Goal: Check status: Check status

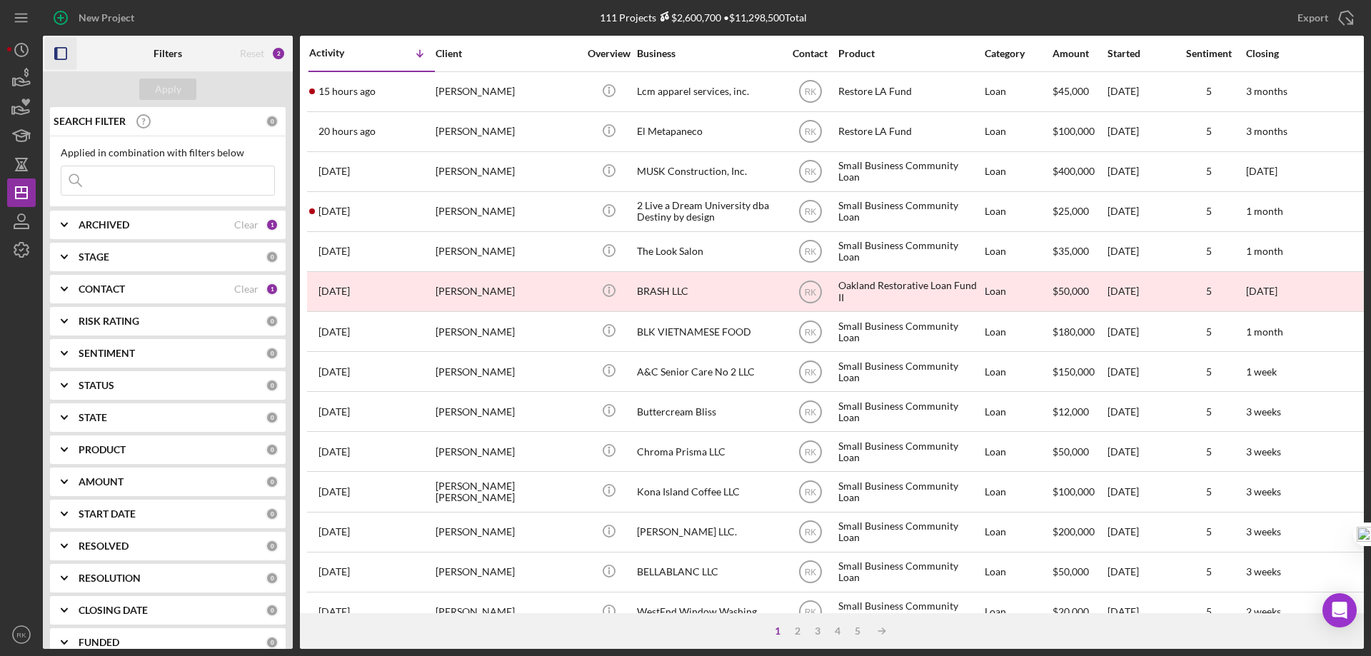
click at [66, 55] on icon "button" at bounding box center [61, 54] width 32 height 32
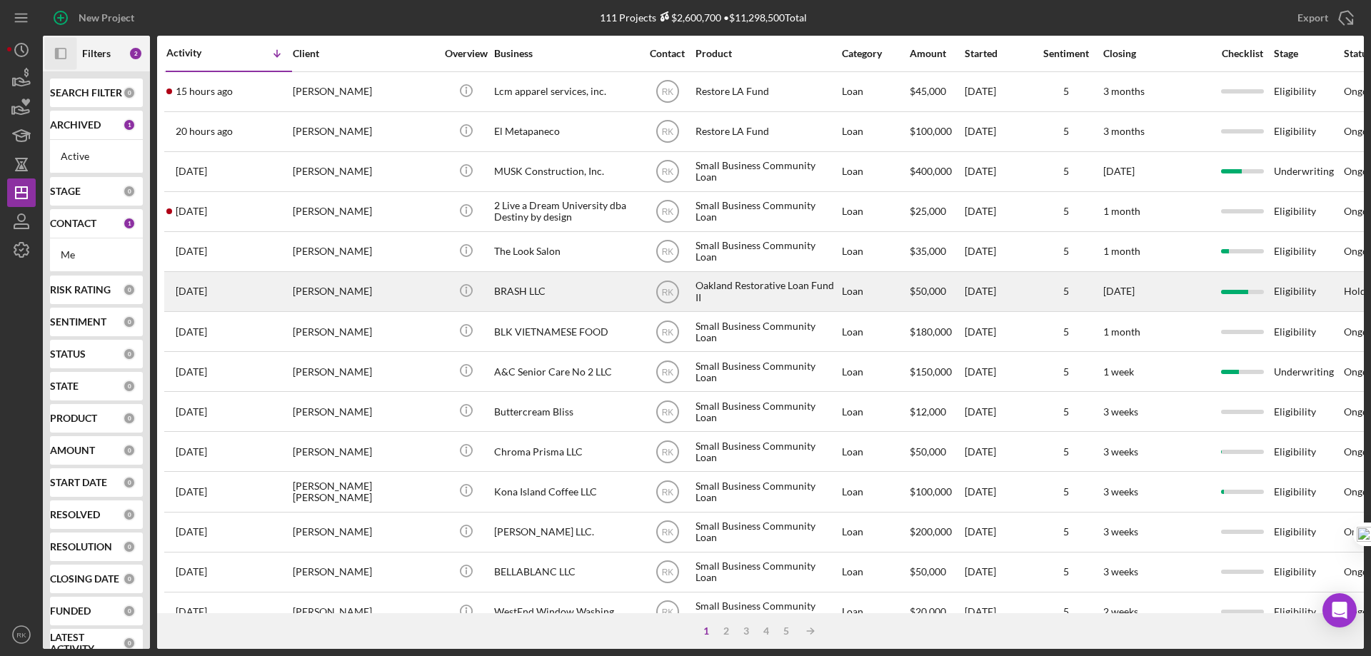
click at [516, 291] on div "BRASH LLC" at bounding box center [565, 292] width 143 height 38
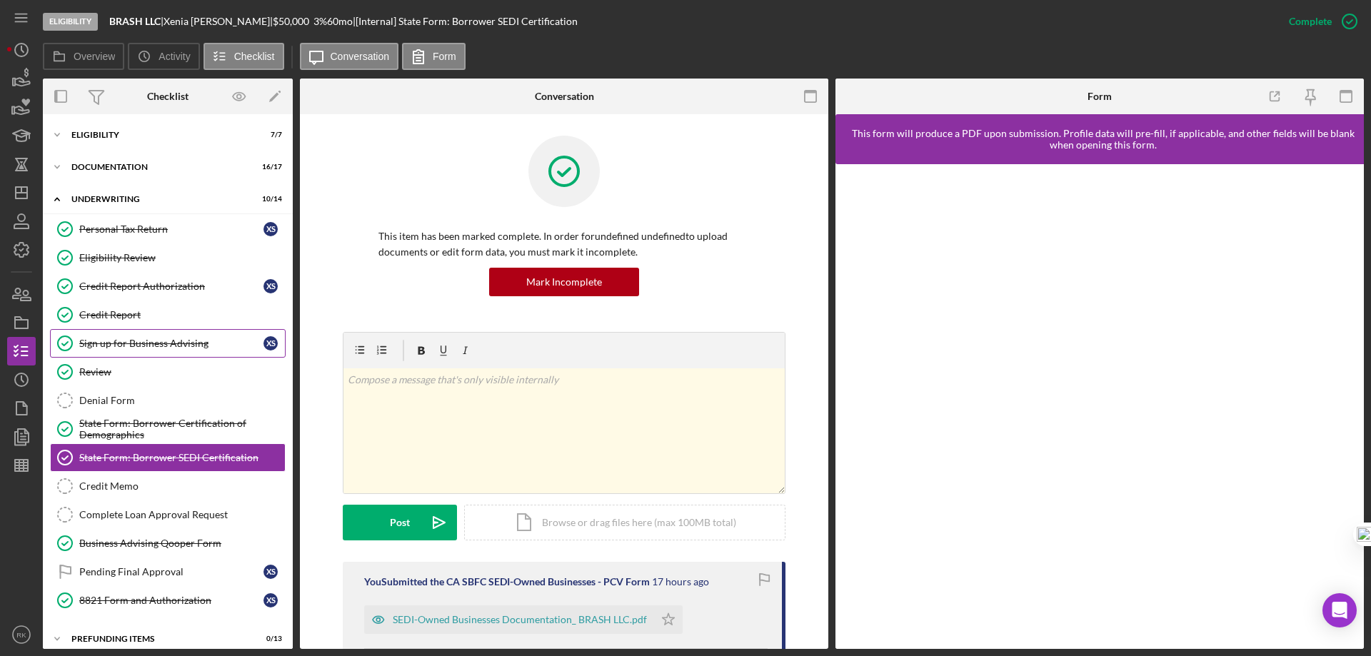
scroll to position [12, 0]
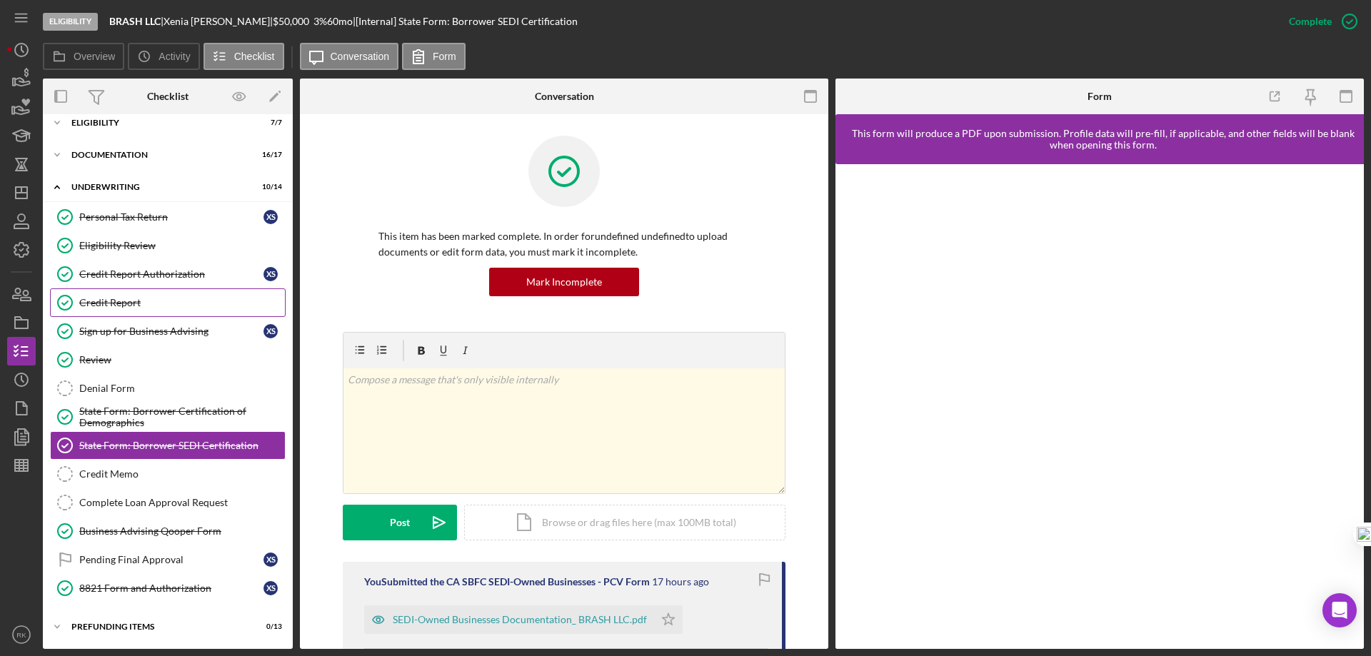
click at [122, 304] on div "Credit Report" at bounding box center [182, 302] width 206 height 11
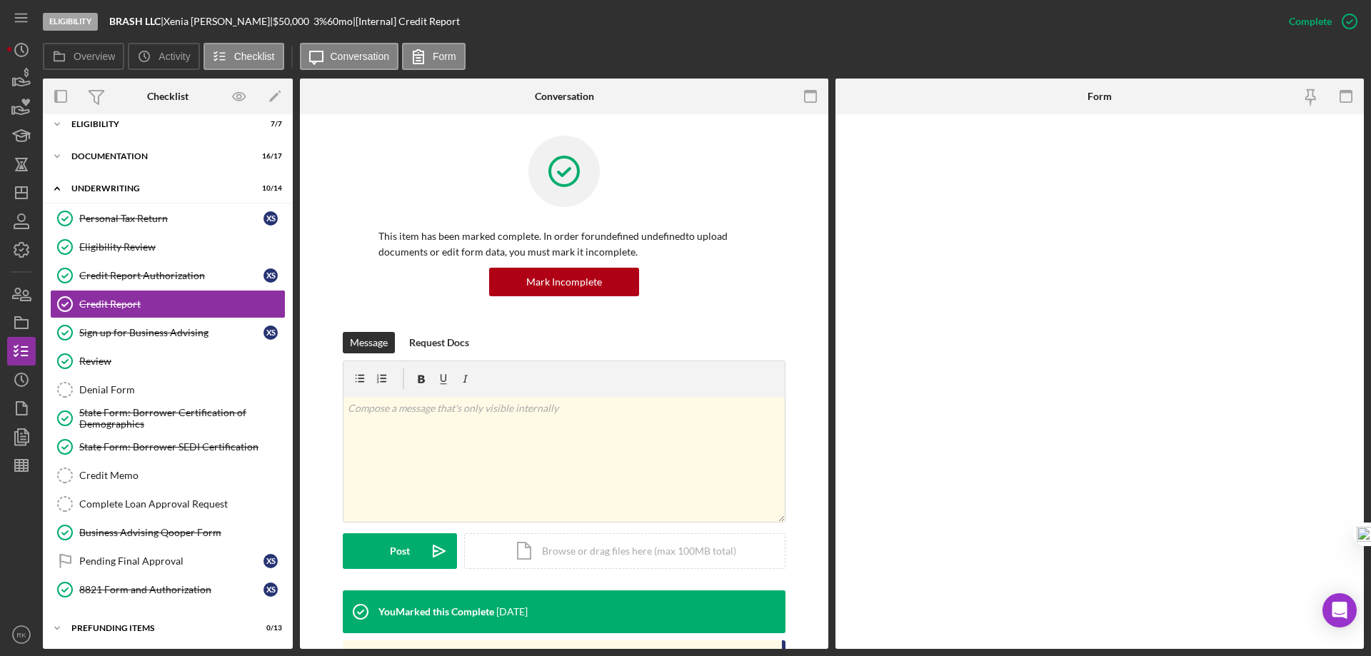
scroll to position [12, 0]
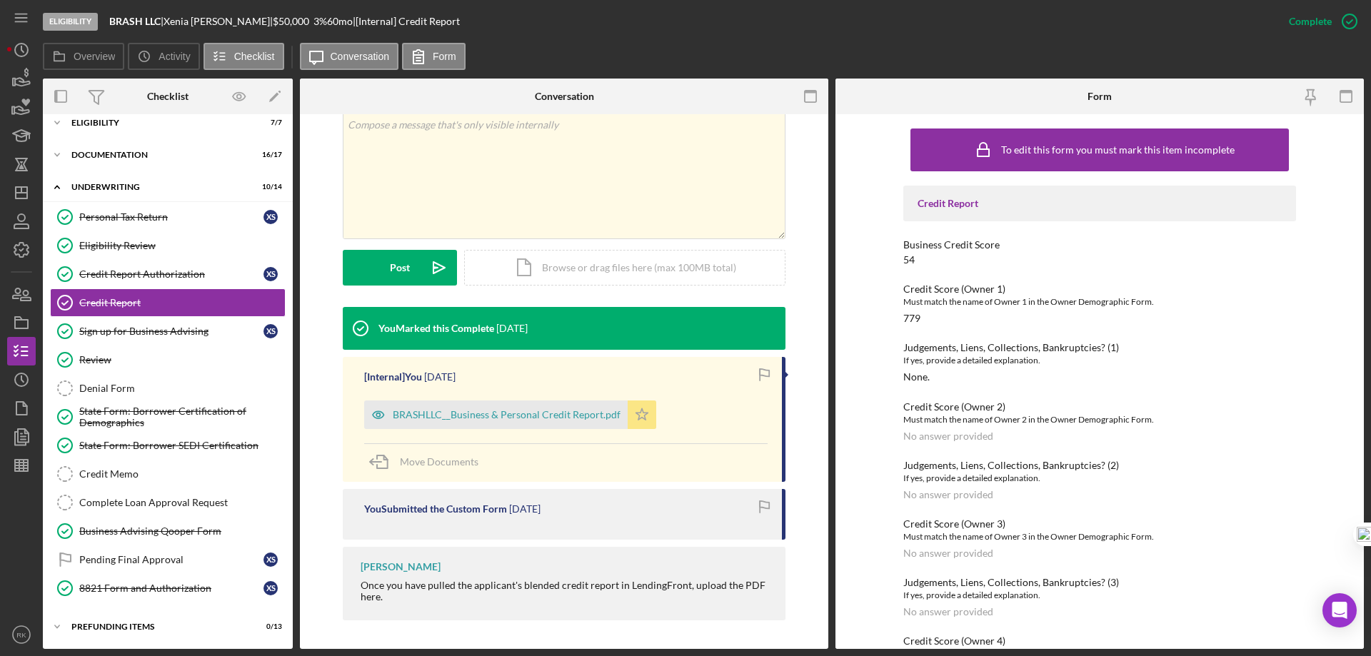
click at [541, 415] on div "BRASHLLC__Business & Personal Credit Report.pdf" at bounding box center [507, 414] width 228 height 11
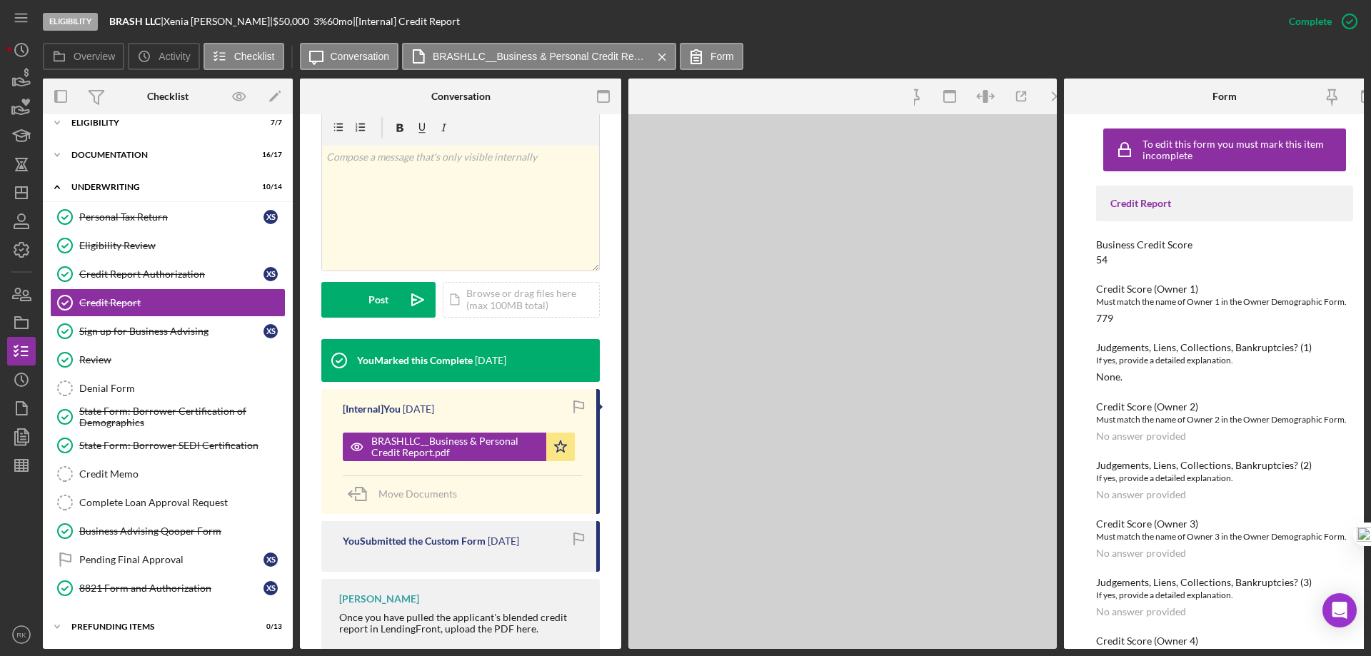
scroll to position [300, 0]
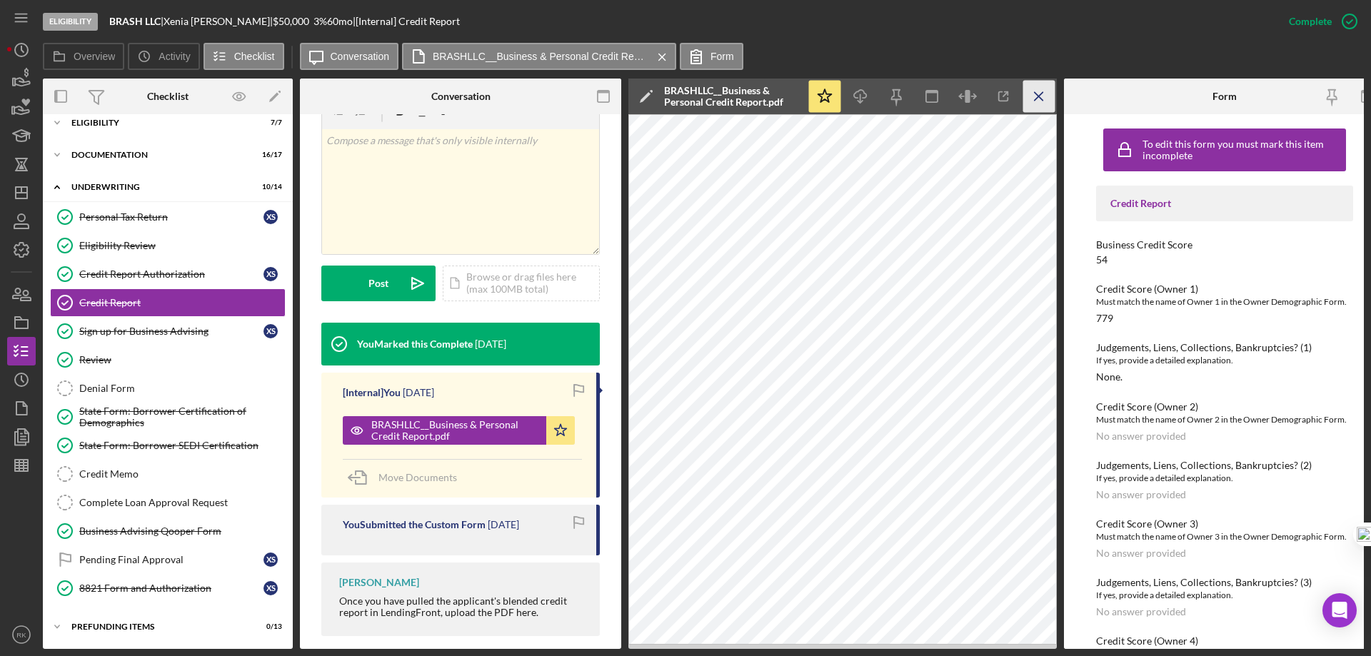
click at [1041, 101] on icon "Icon/Menu Close" at bounding box center [1039, 97] width 32 height 32
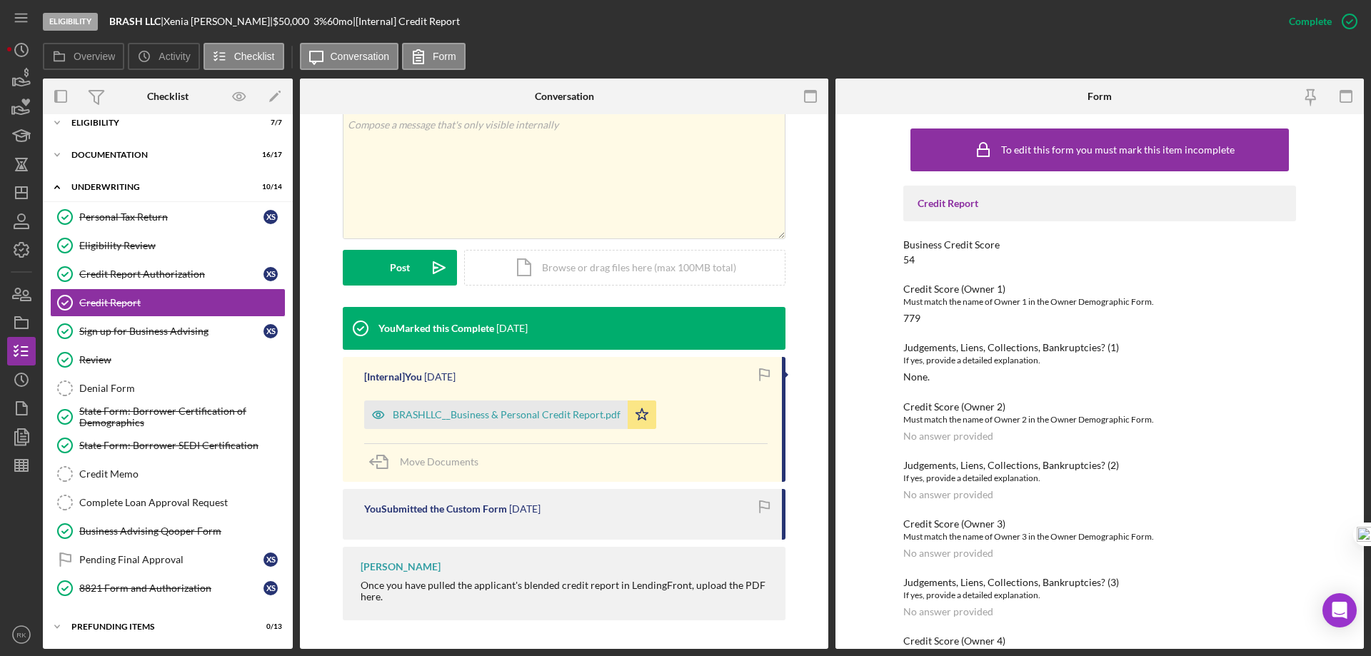
scroll to position [283, 0]
click at [127, 472] on div "Credit Memo" at bounding box center [182, 473] width 206 height 11
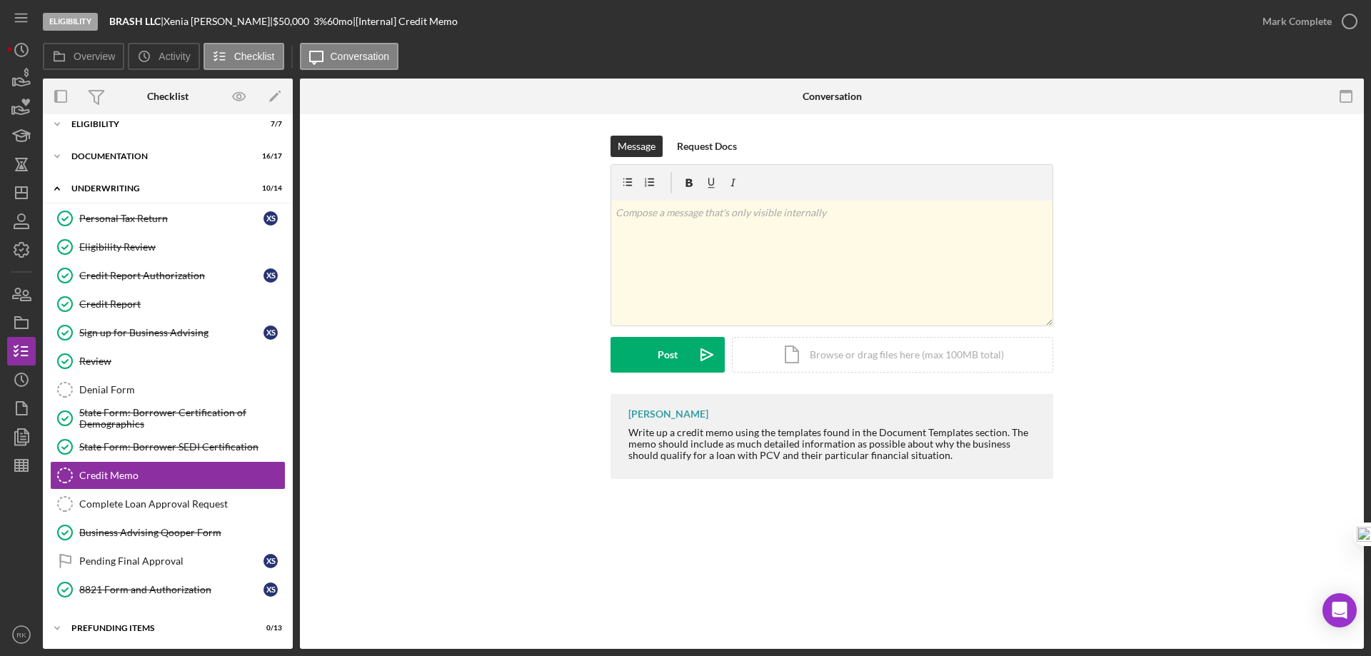
scroll to position [12, 0]
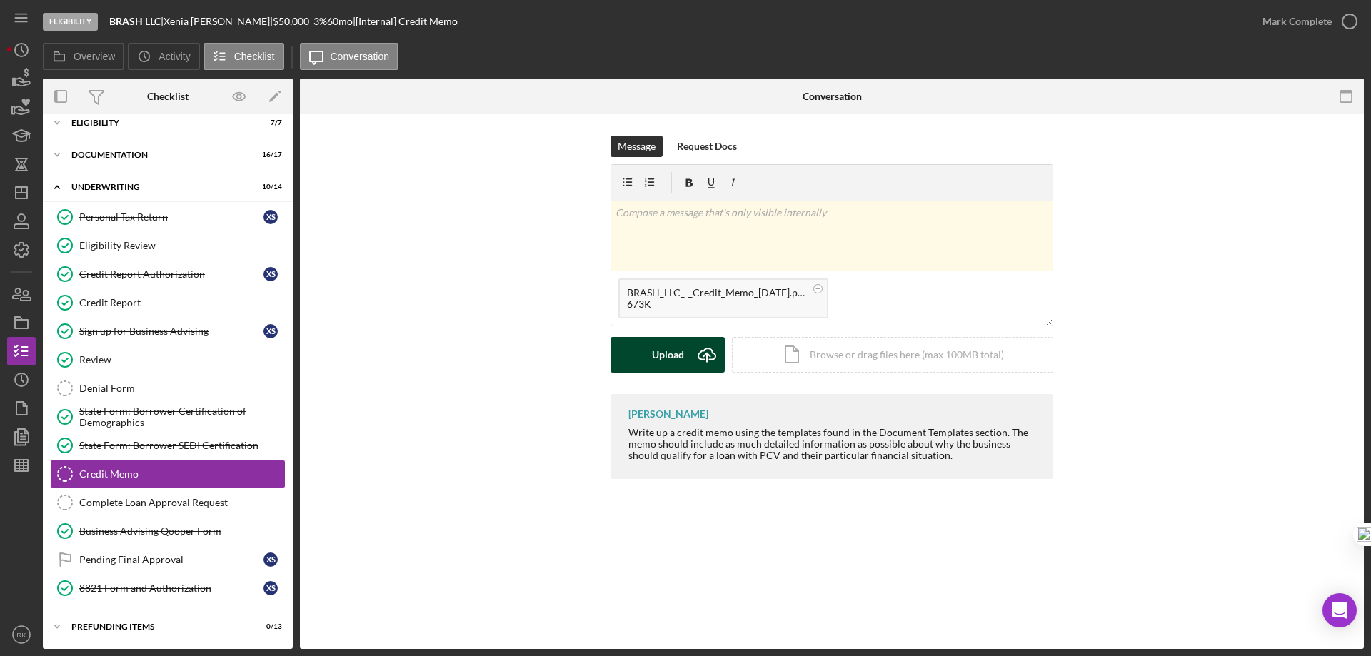
click at [662, 355] on div "Upload" at bounding box center [668, 355] width 32 height 36
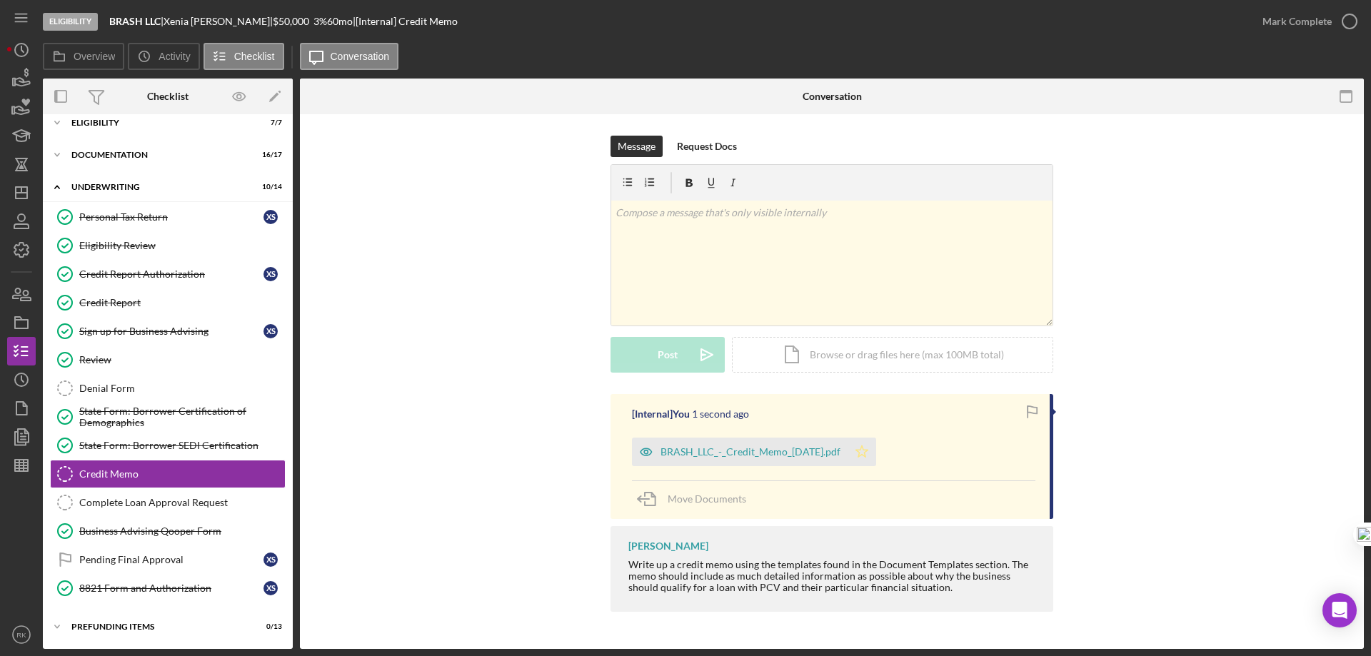
click at [867, 451] on icon "Icon/Star" at bounding box center [861, 452] width 29 height 29
click at [1345, 19] on icon "button" at bounding box center [1350, 22] width 36 height 36
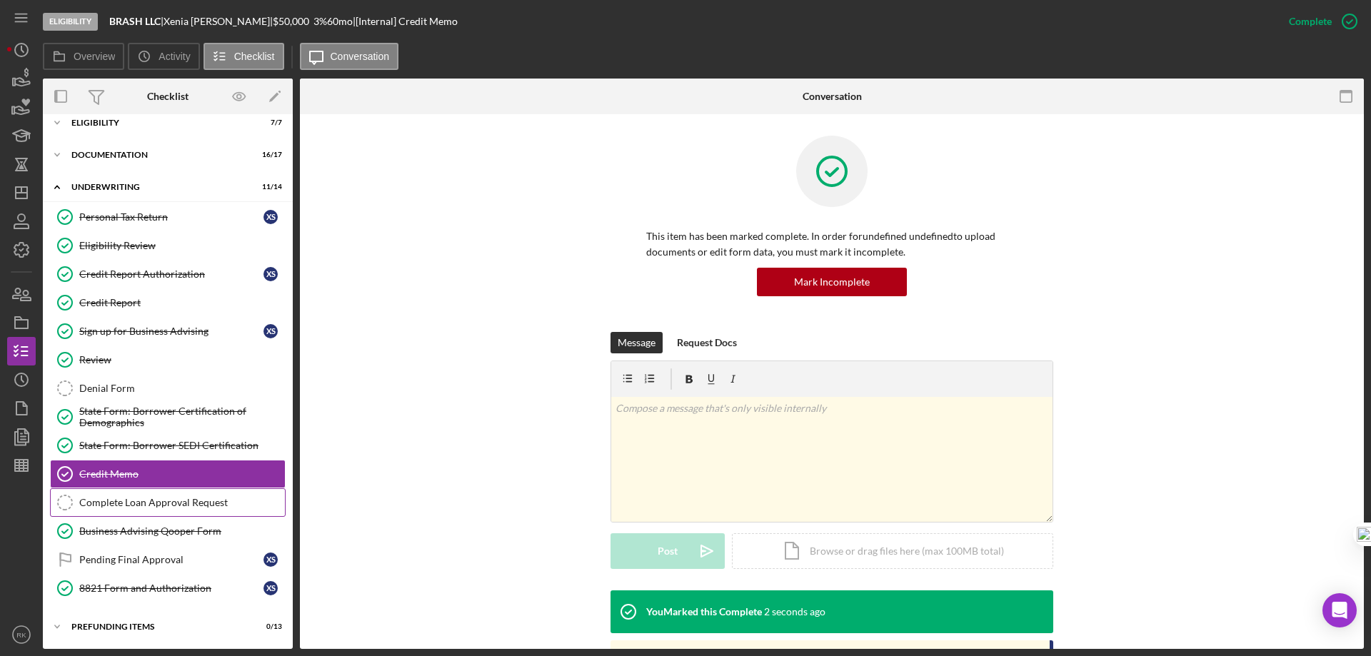
click at [147, 505] on div "Complete Loan Approval Request" at bounding box center [182, 502] width 206 height 11
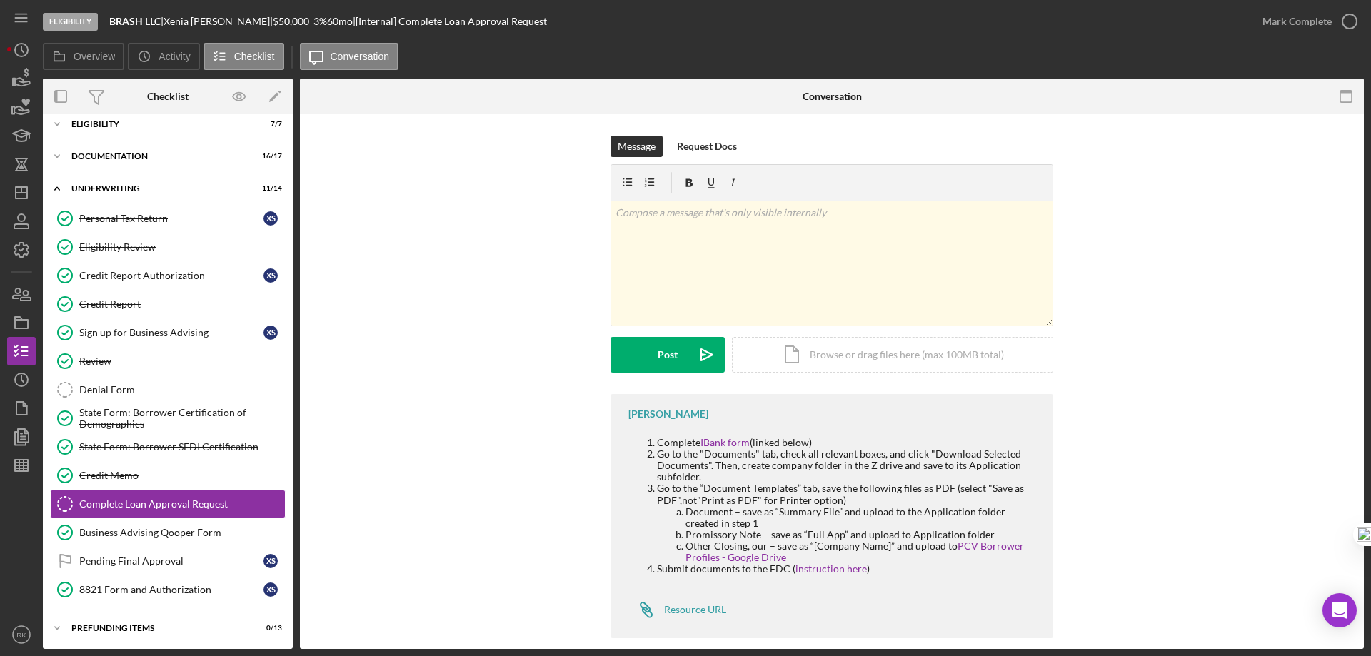
scroll to position [12, 0]
click at [724, 443] on link "IBank form" at bounding box center [724, 442] width 49 height 12
click at [751, 558] on link "PCV Borrower Profiles - Google Drive" at bounding box center [854, 552] width 338 height 24
click at [1347, 18] on icon "button" at bounding box center [1350, 22] width 36 height 36
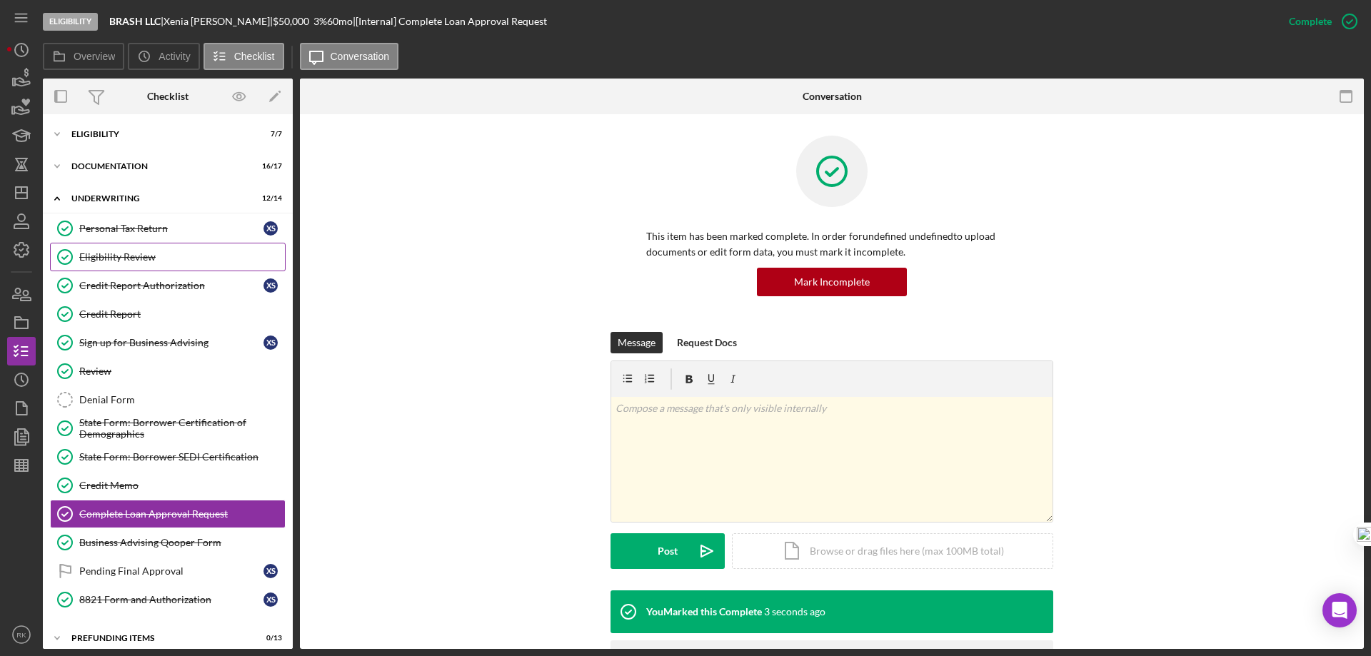
scroll to position [0, 0]
click at [116, 176] on div "Icon/Expander Documentation 16 / 17" at bounding box center [168, 167] width 250 height 29
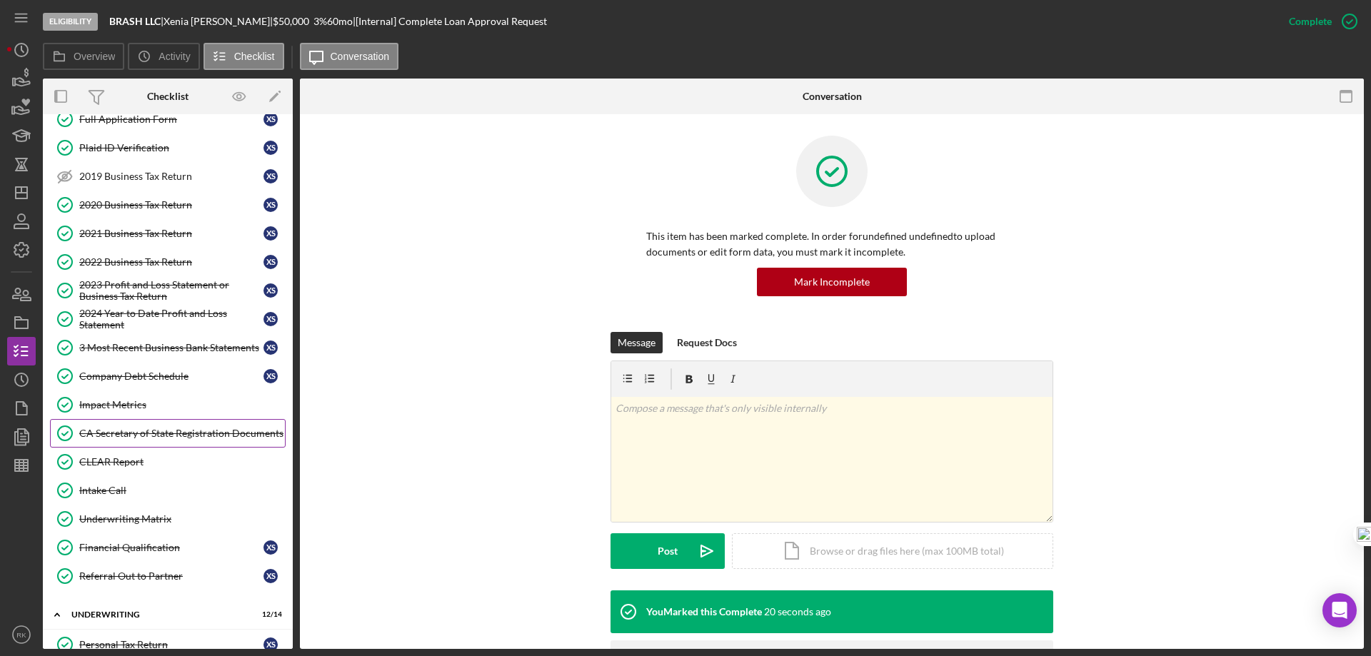
scroll to position [77, 0]
click at [189, 420] on link "CA Secretary of State Registration Documents CA Secretary of State Registration…" at bounding box center [168, 434] width 236 height 29
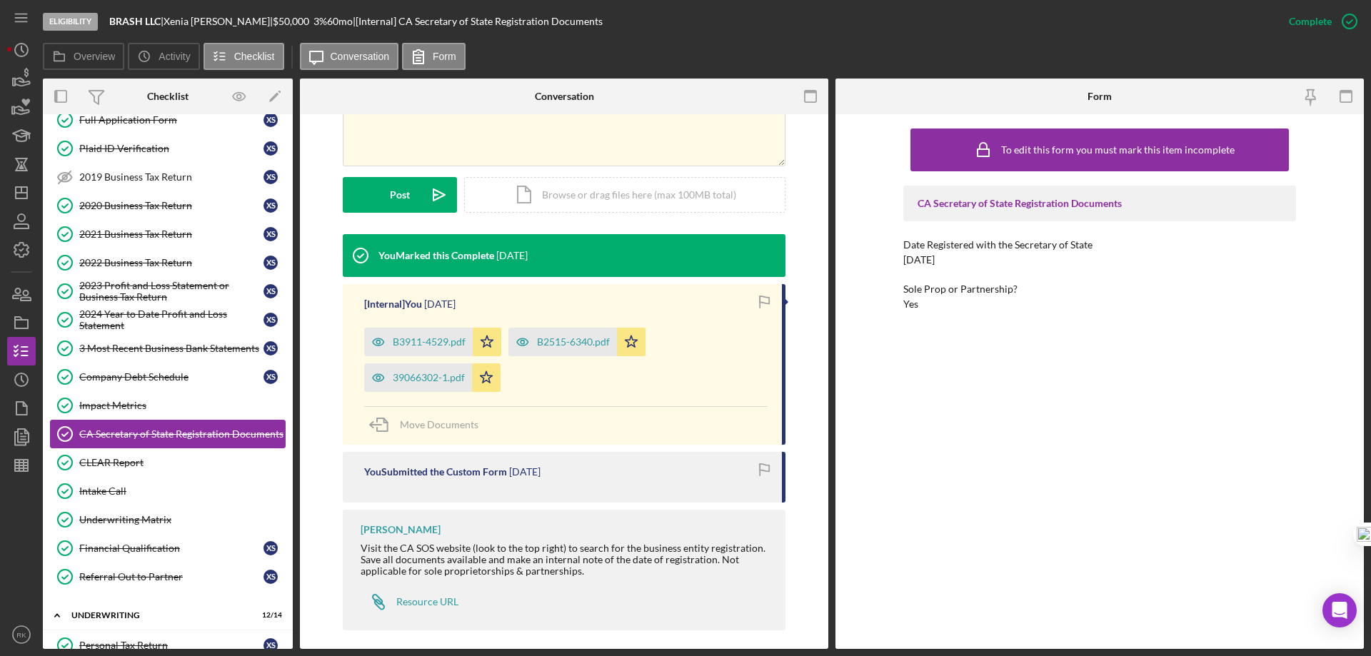
scroll to position [357, 0]
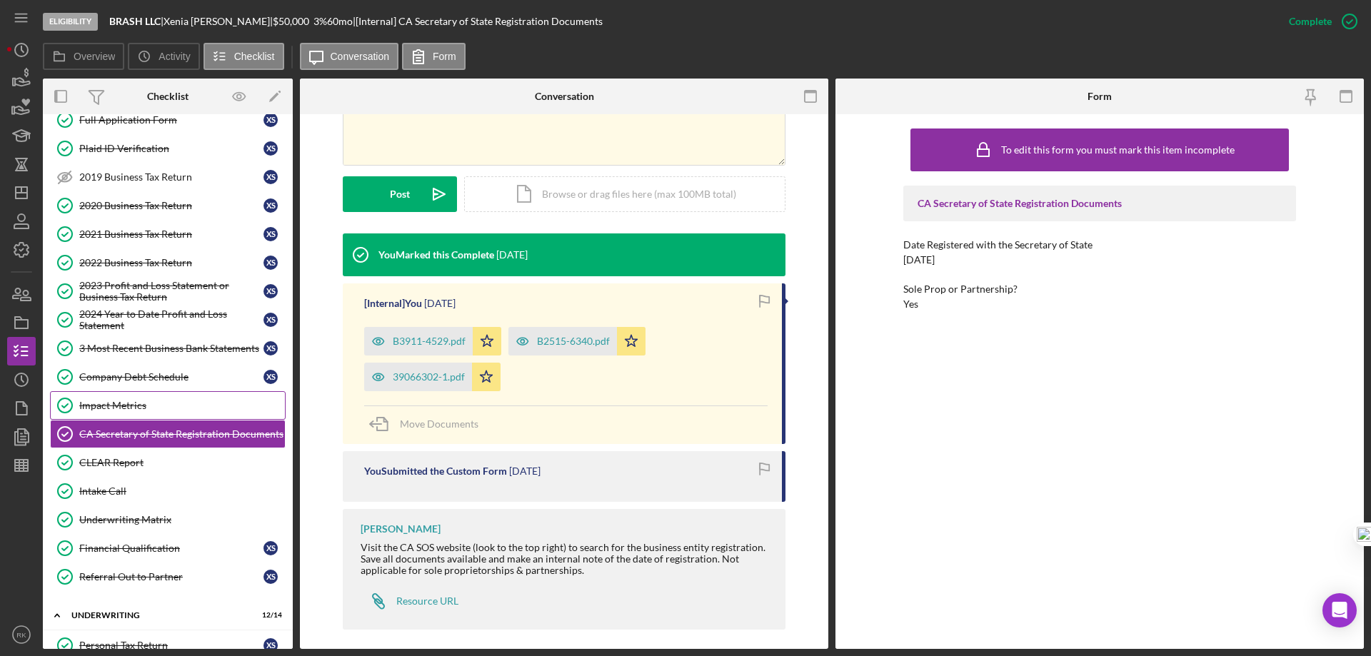
click at [122, 410] on div "Impact Metrics" at bounding box center [182, 405] width 206 height 11
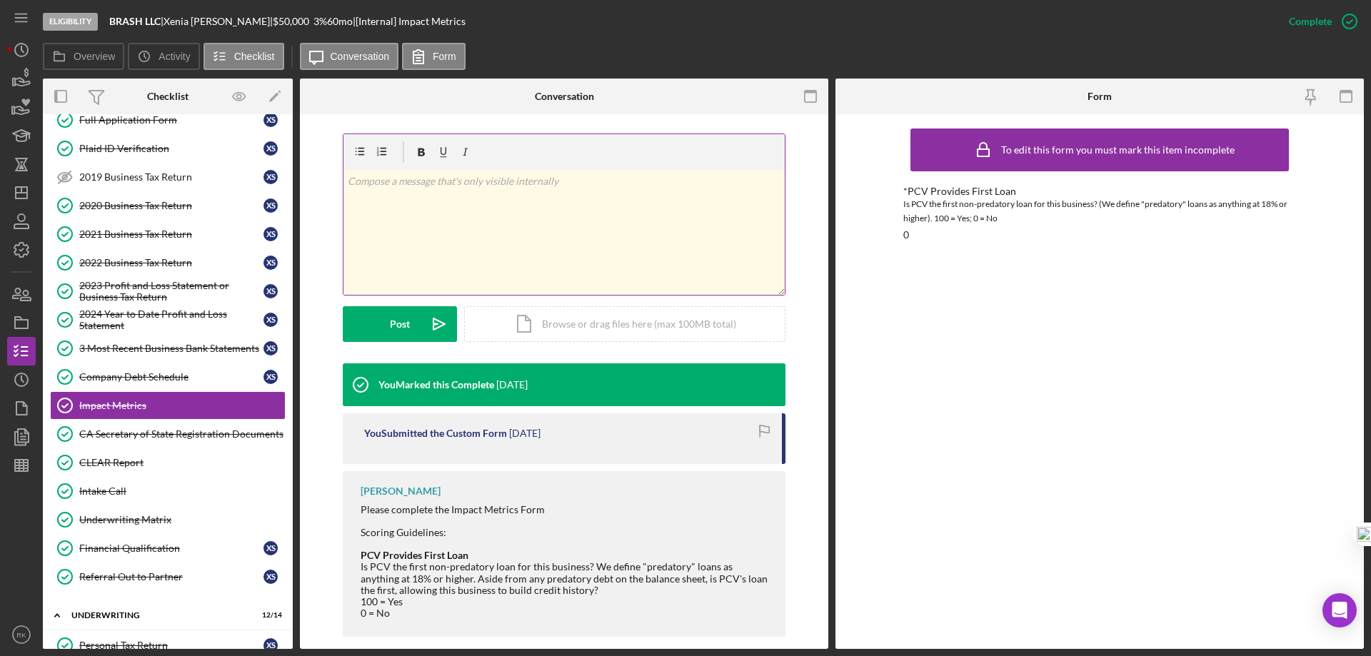
scroll to position [215, 0]
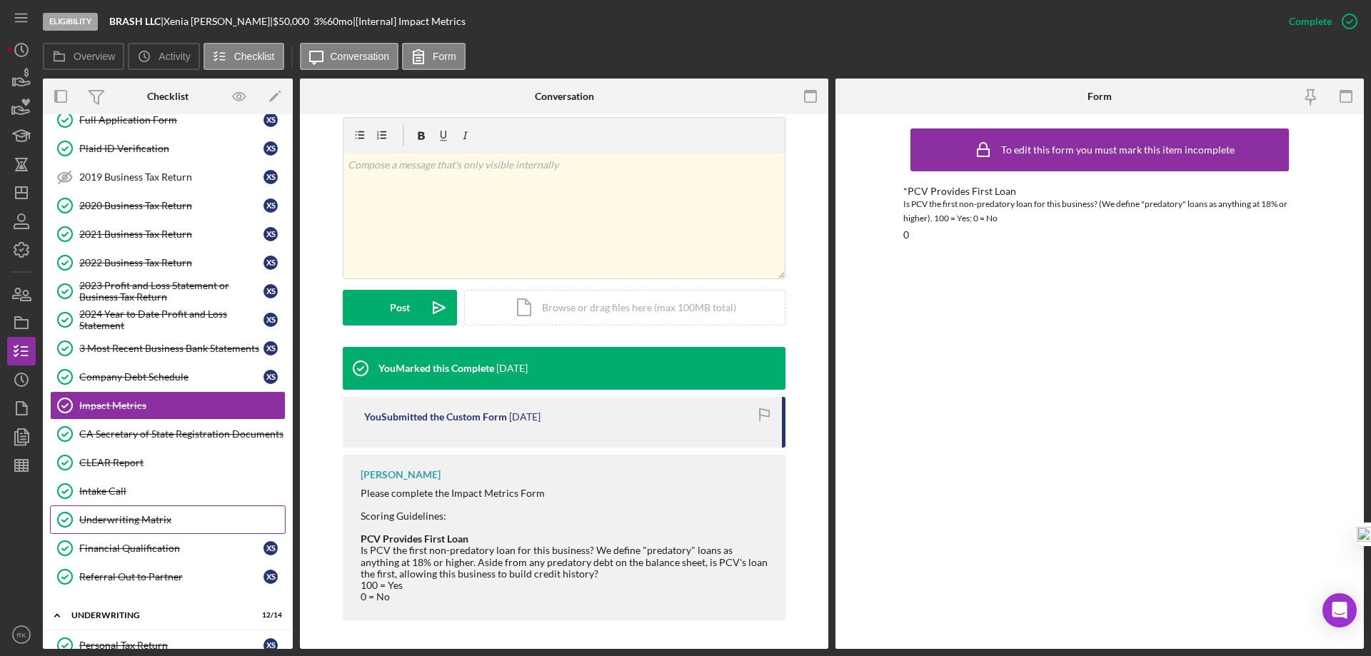
click at [159, 517] on div "Underwriting Matrix" at bounding box center [182, 519] width 206 height 11
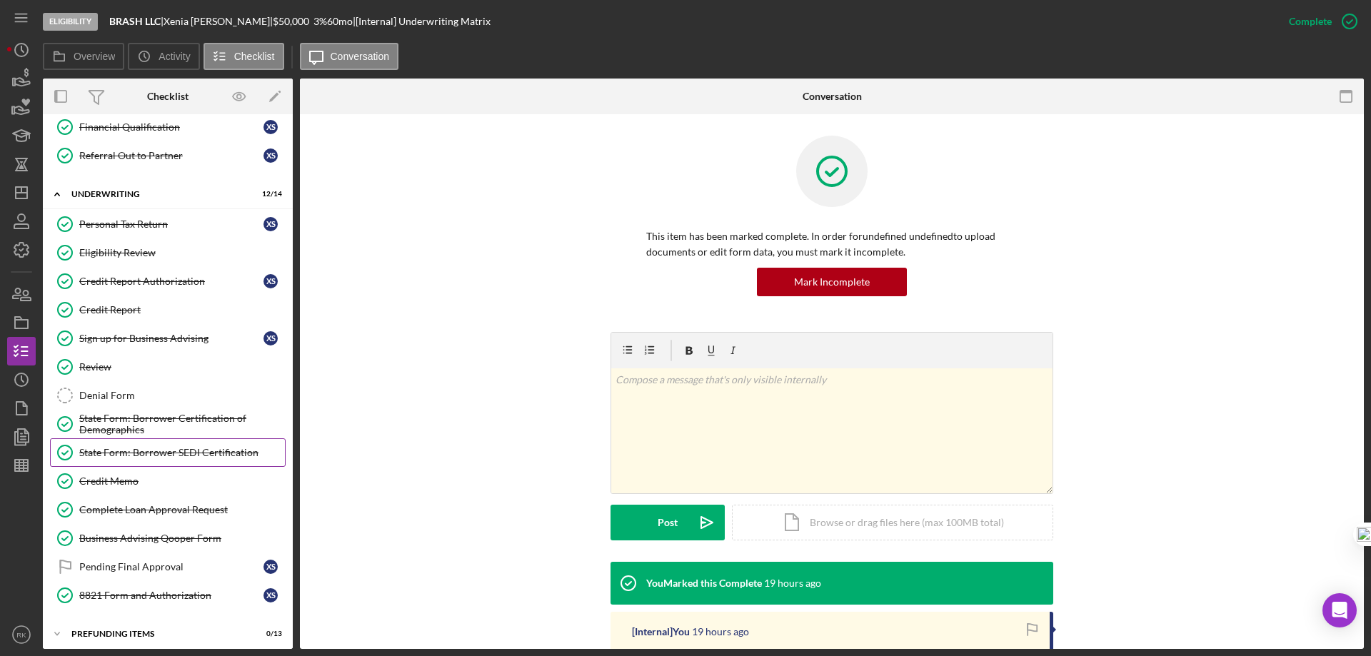
scroll to position [505, 0]
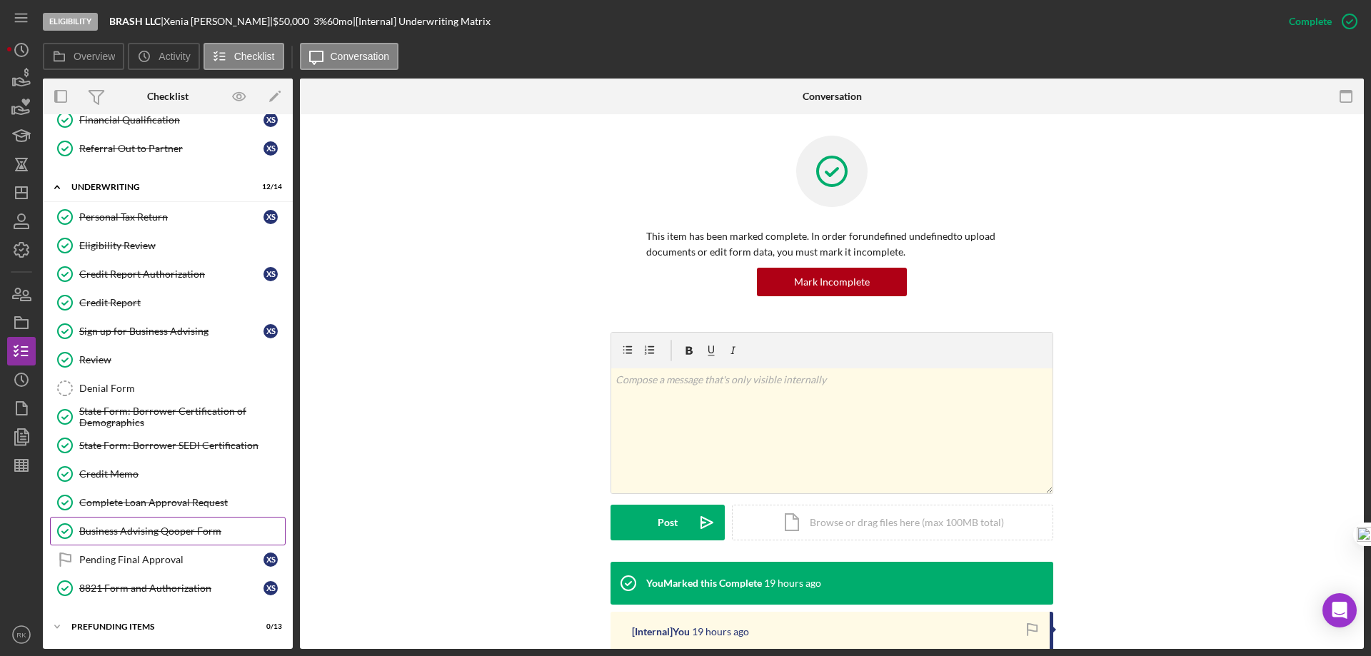
click at [160, 533] on div "Business Advising Qooper Form" at bounding box center [182, 530] width 206 height 11
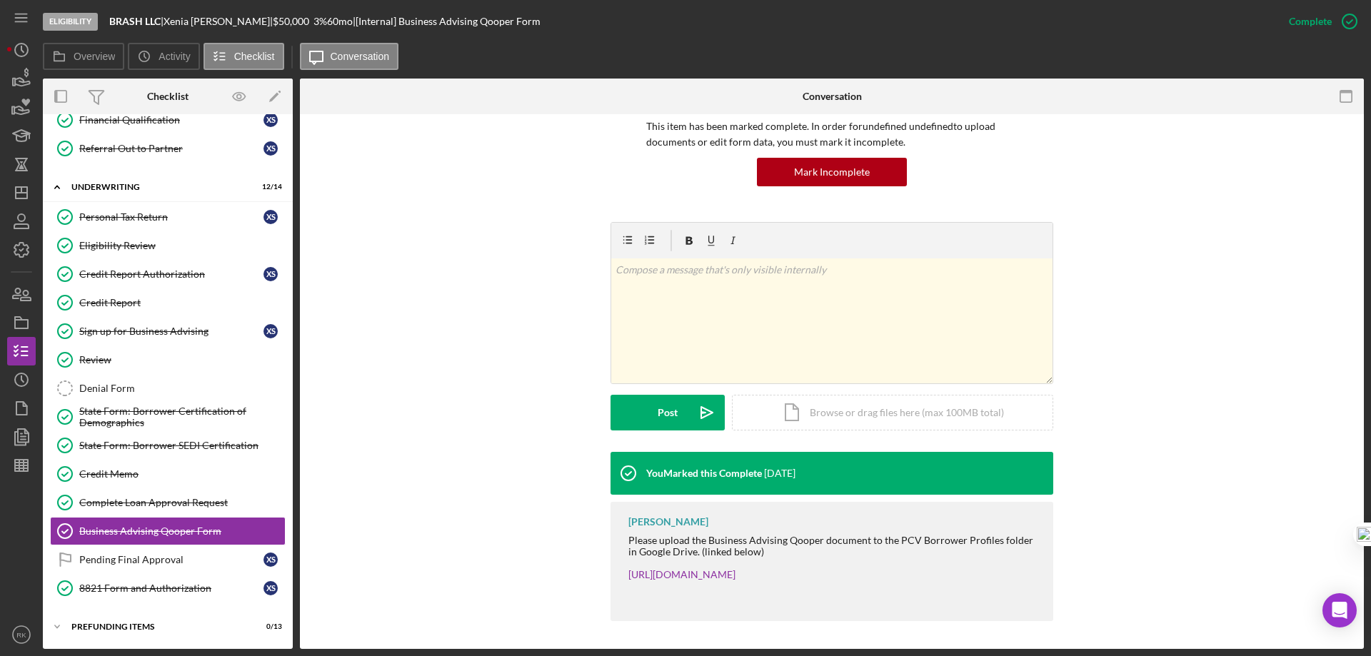
scroll to position [111, 0]
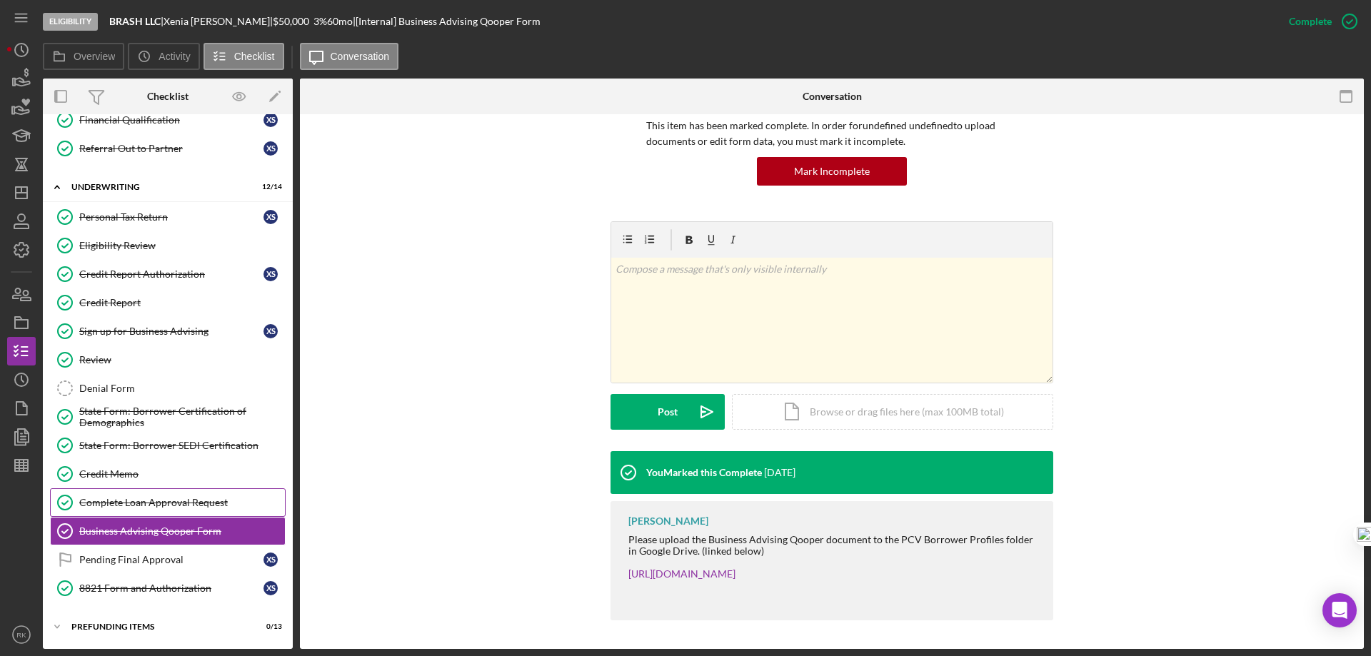
click at [156, 501] on div "Complete Loan Approval Request" at bounding box center [182, 502] width 206 height 11
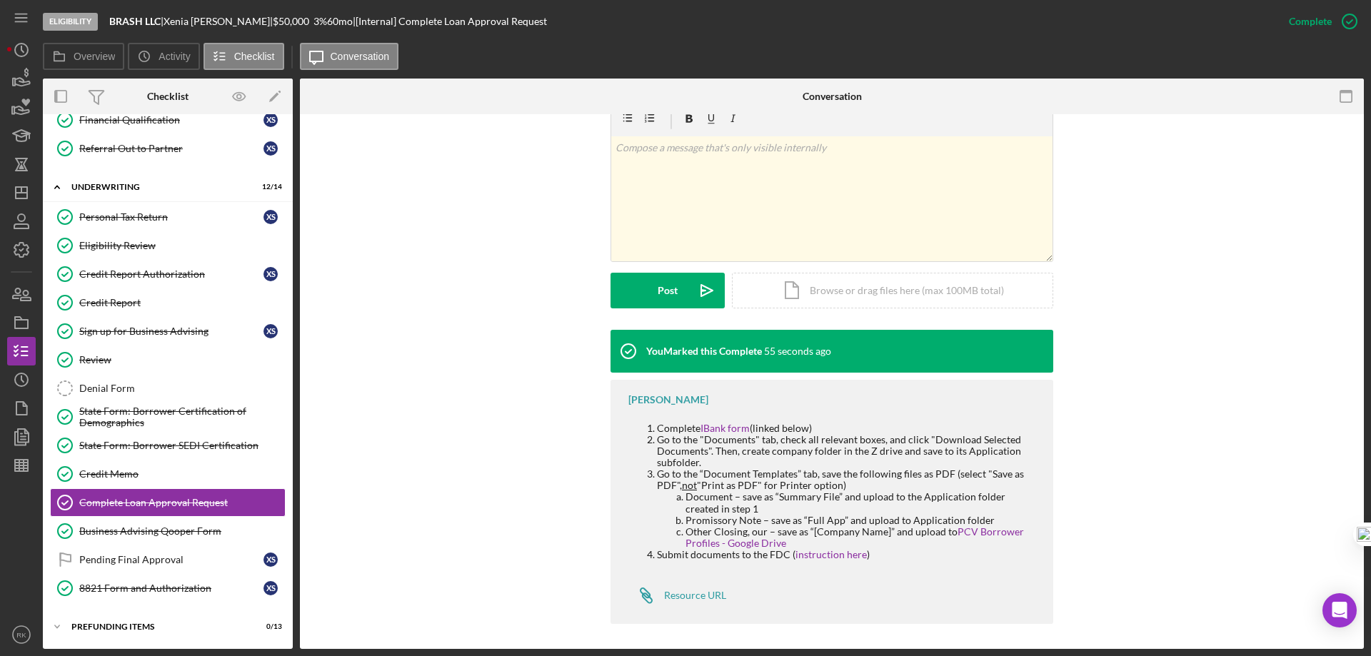
scroll to position [264, 0]
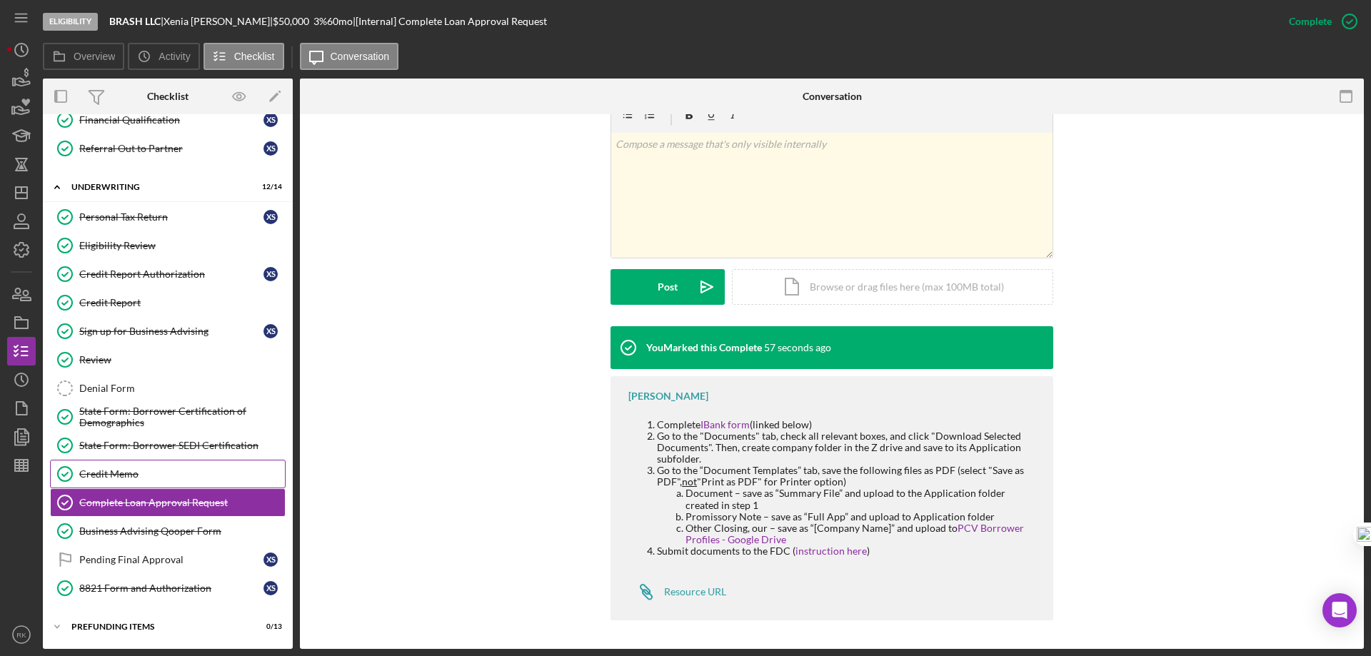
click at [145, 466] on link "Credit Memo Credit Memo" at bounding box center [168, 474] width 236 height 29
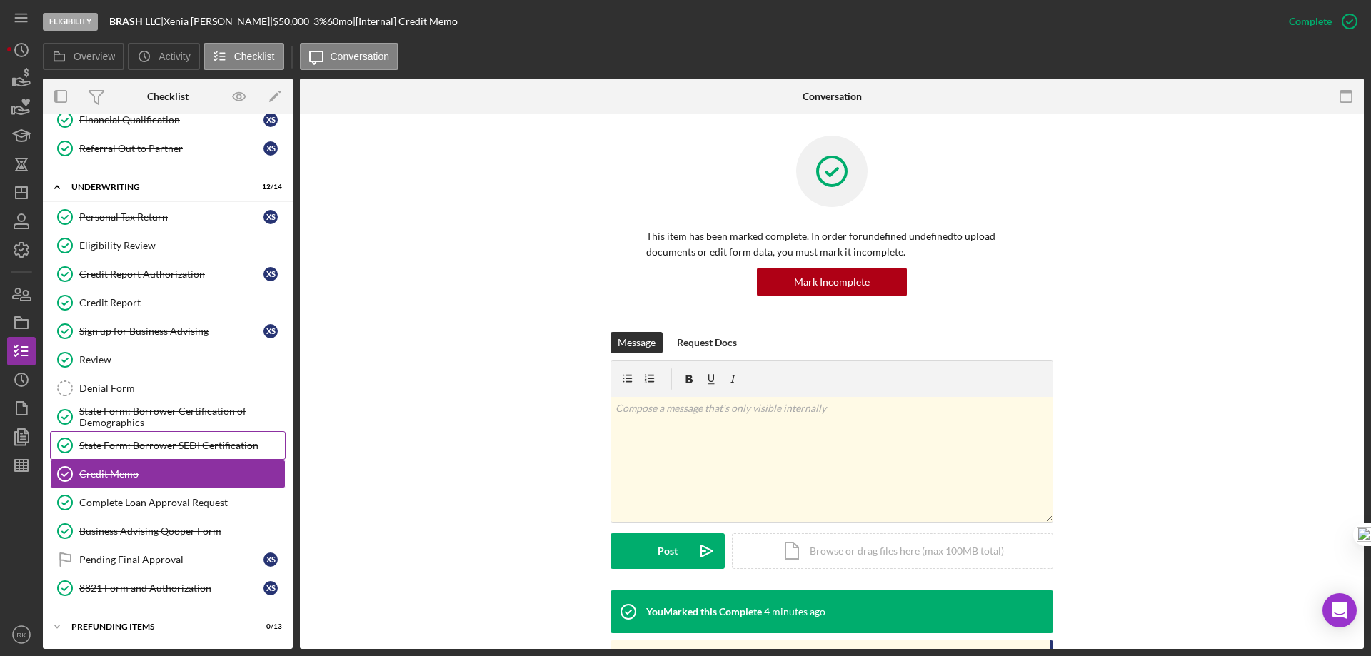
click at [146, 451] on div "State Form: Borrower SEDI Certification" at bounding box center [182, 445] width 206 height 11
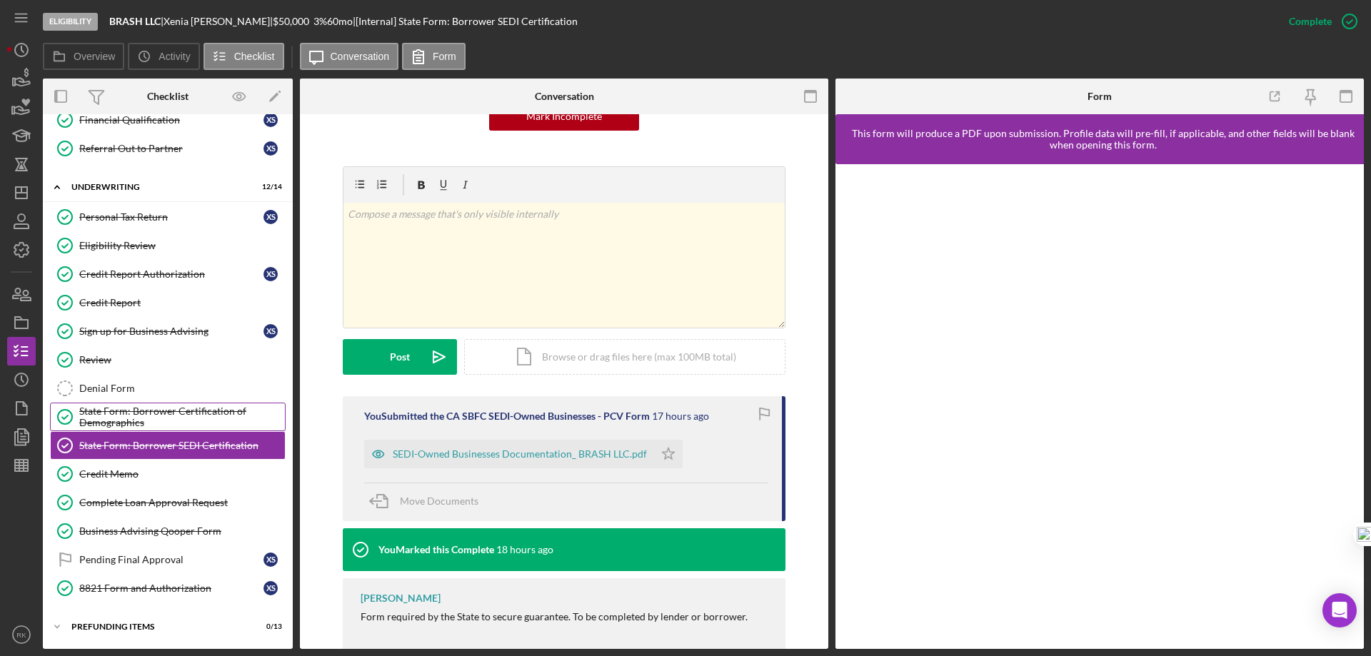
scroll to position [166, 0]
click at [175, 407] on div "State Form: Borrower Certification of Demographics" at bounding box center [182, 417] width 206 height 23
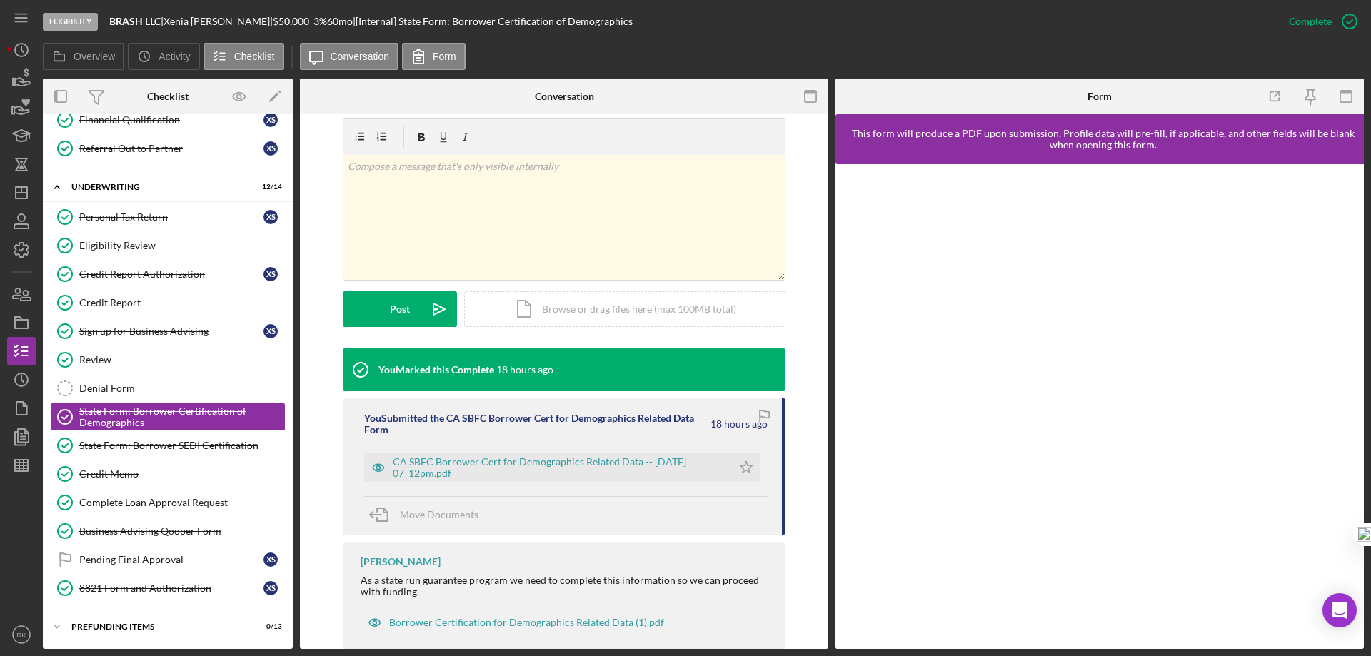
scroll to position [214, 0]
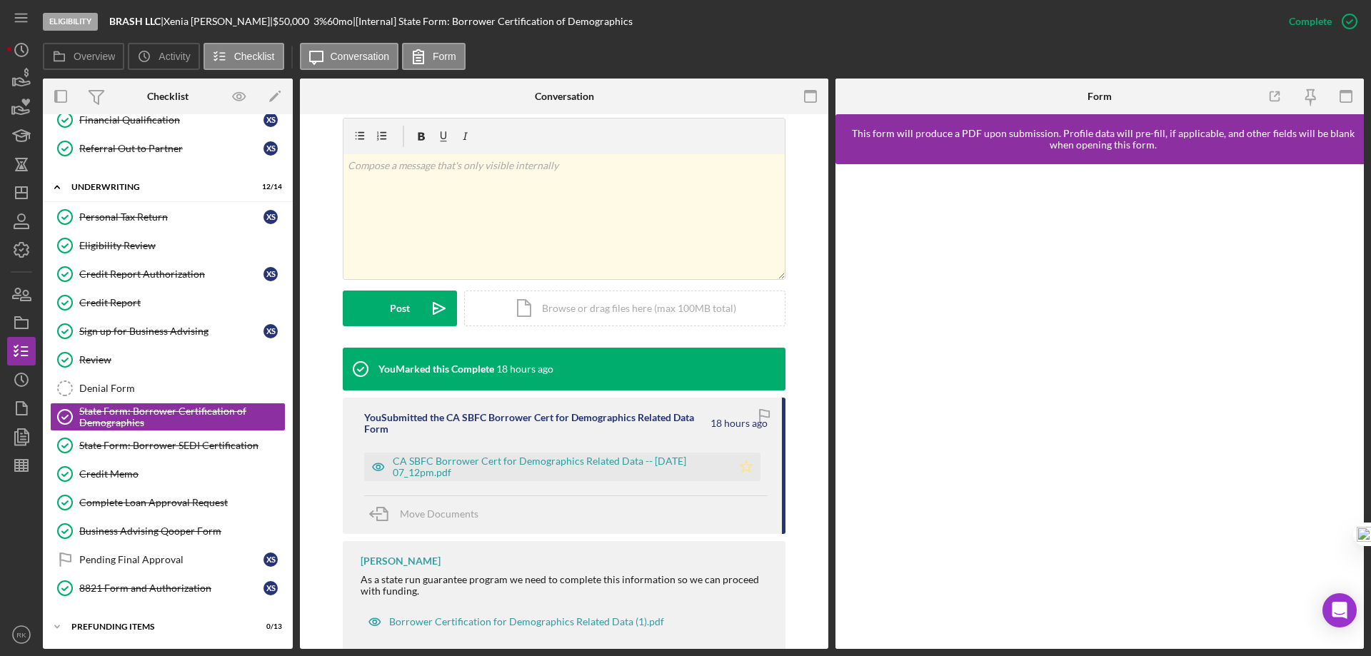
click at [741, 469] on polygon "button" at bounding box center [746, 466] width 12 height 11
click at [211, 448] on div "State Form: Borrower SEDI Certification" at bounding box center [182, 445] width 206 height 11
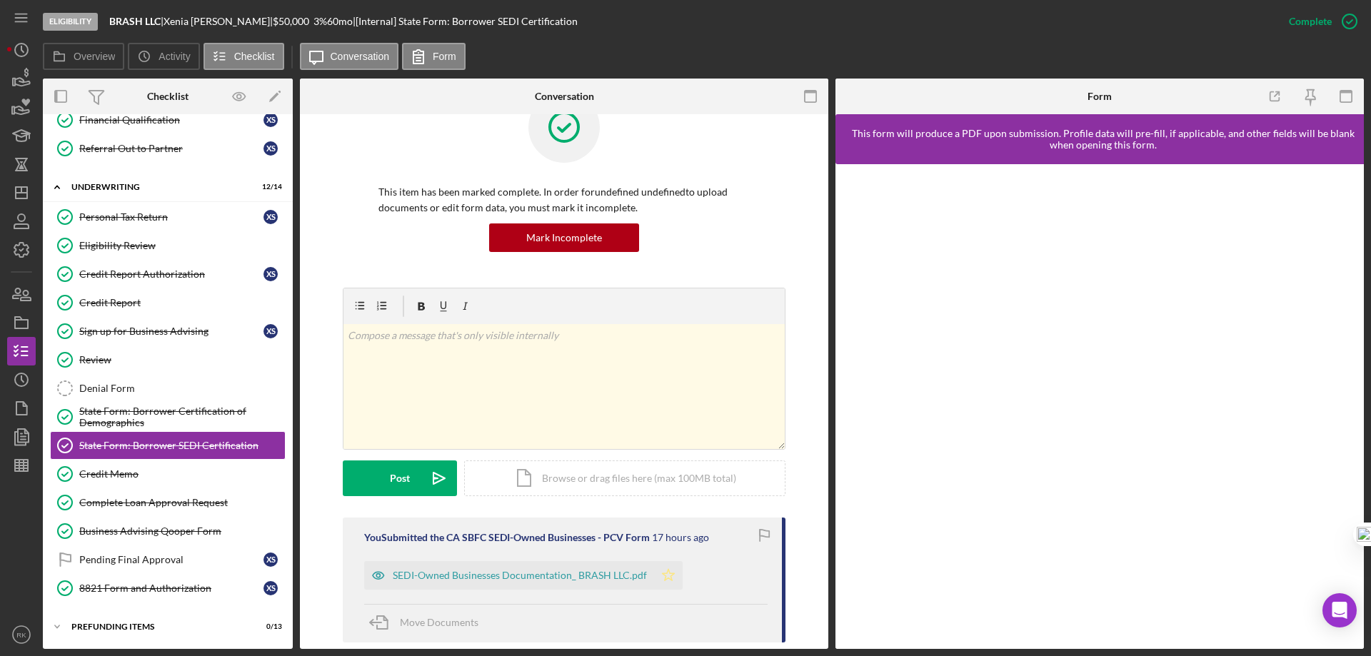
click at [663, 580] on icon "Icon/Star" at bounding box center [668, 575] width 29 height 29
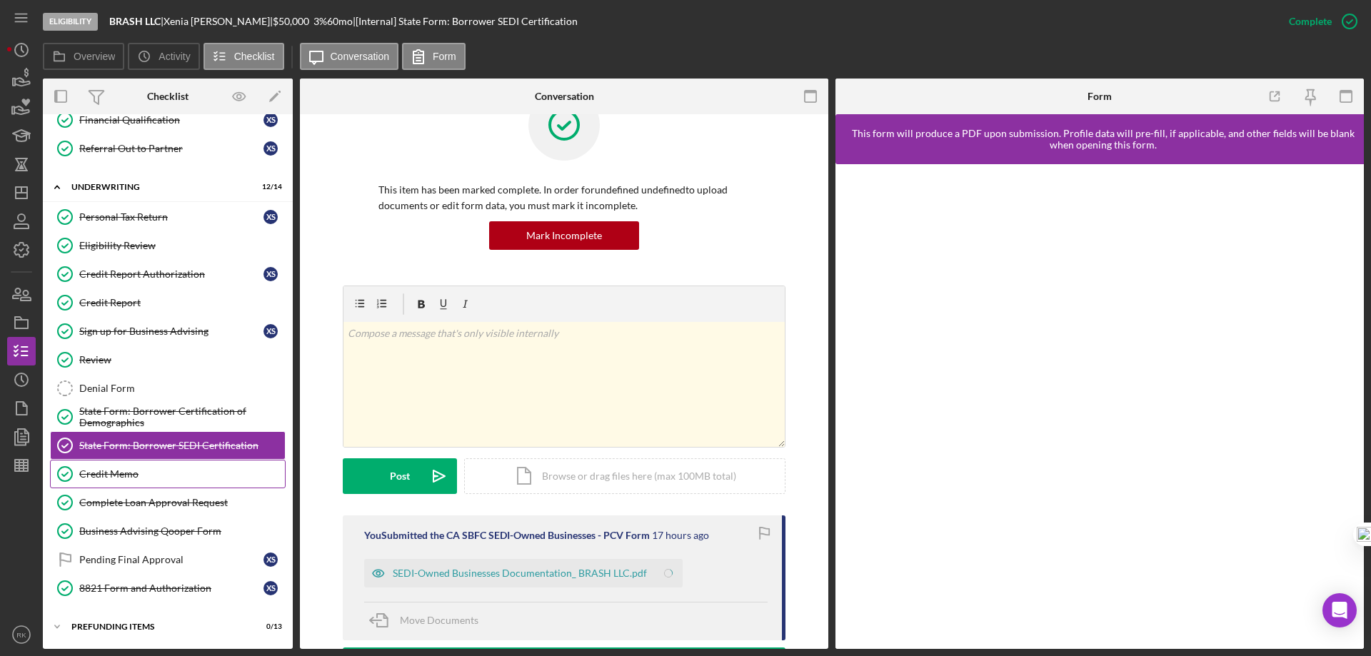
scroll to position [47, 0]
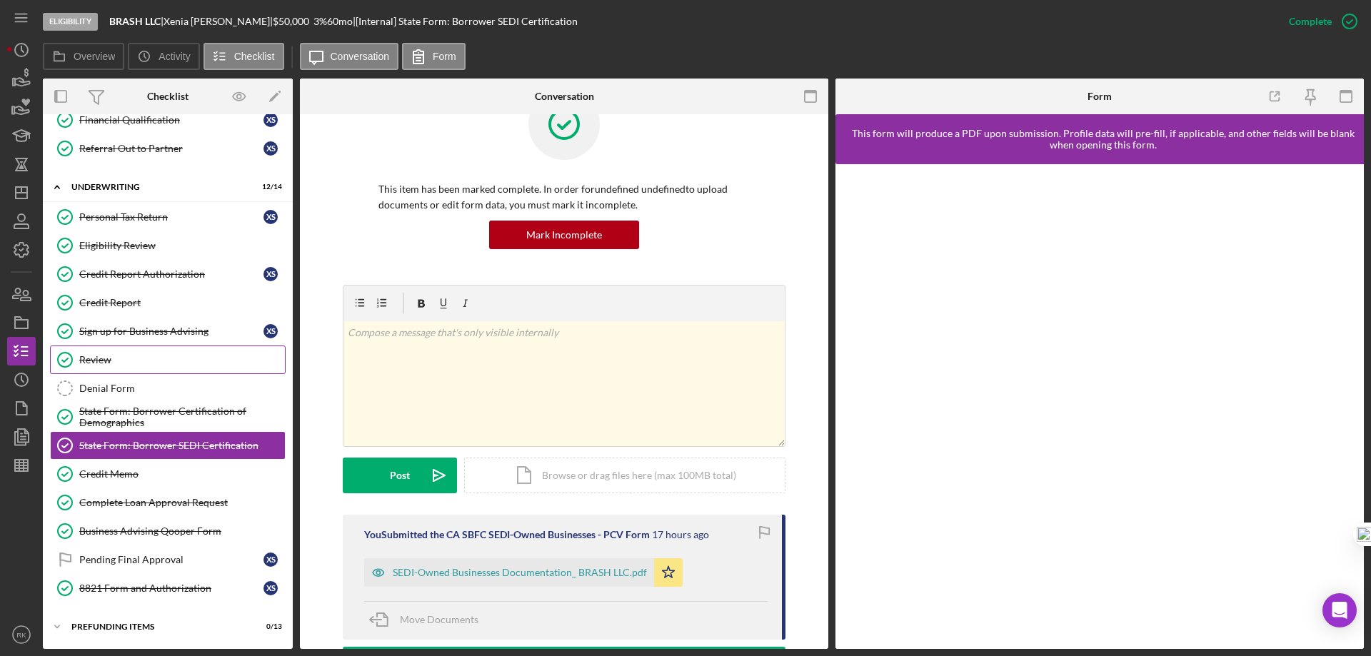
click at [121, 366] on div "Review" at bounding box center [182, 359] width 206 height 11
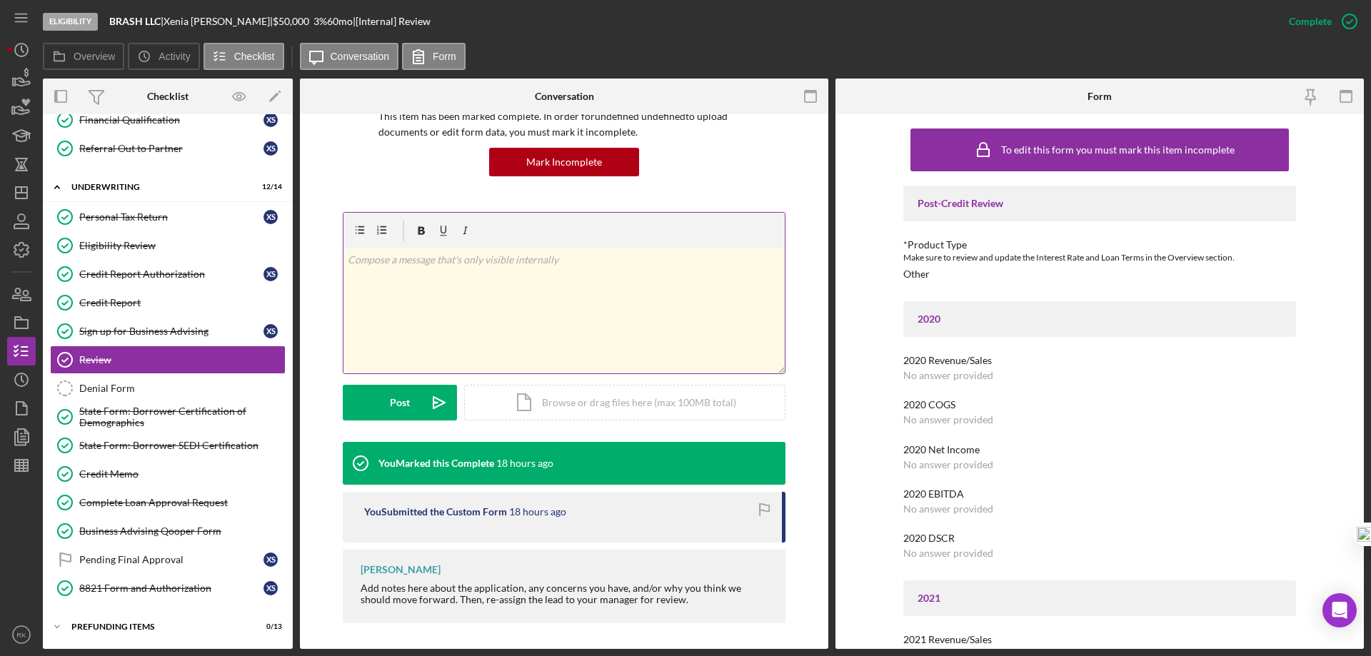
scroll to position [123, 0]
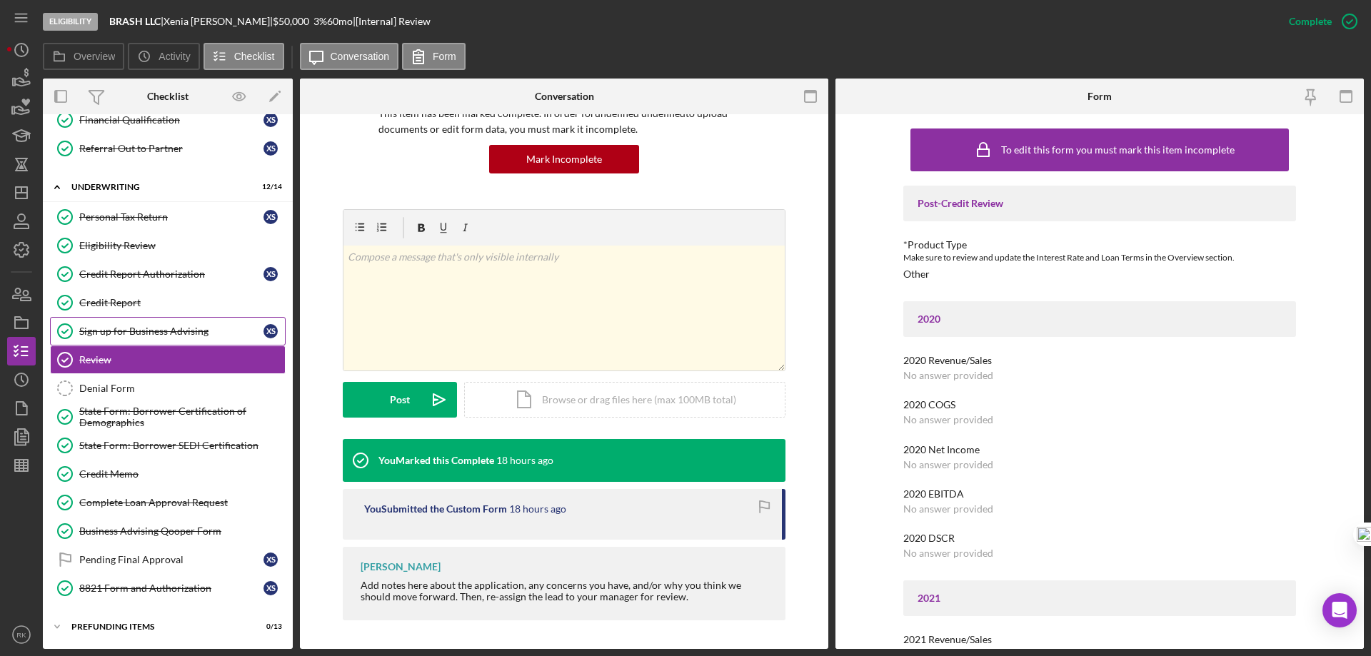
click at [129, 338] on link "Sign up for Business Advising Sign up for Business Advising X S" at bounding box center [168, 331] width 236 height 29
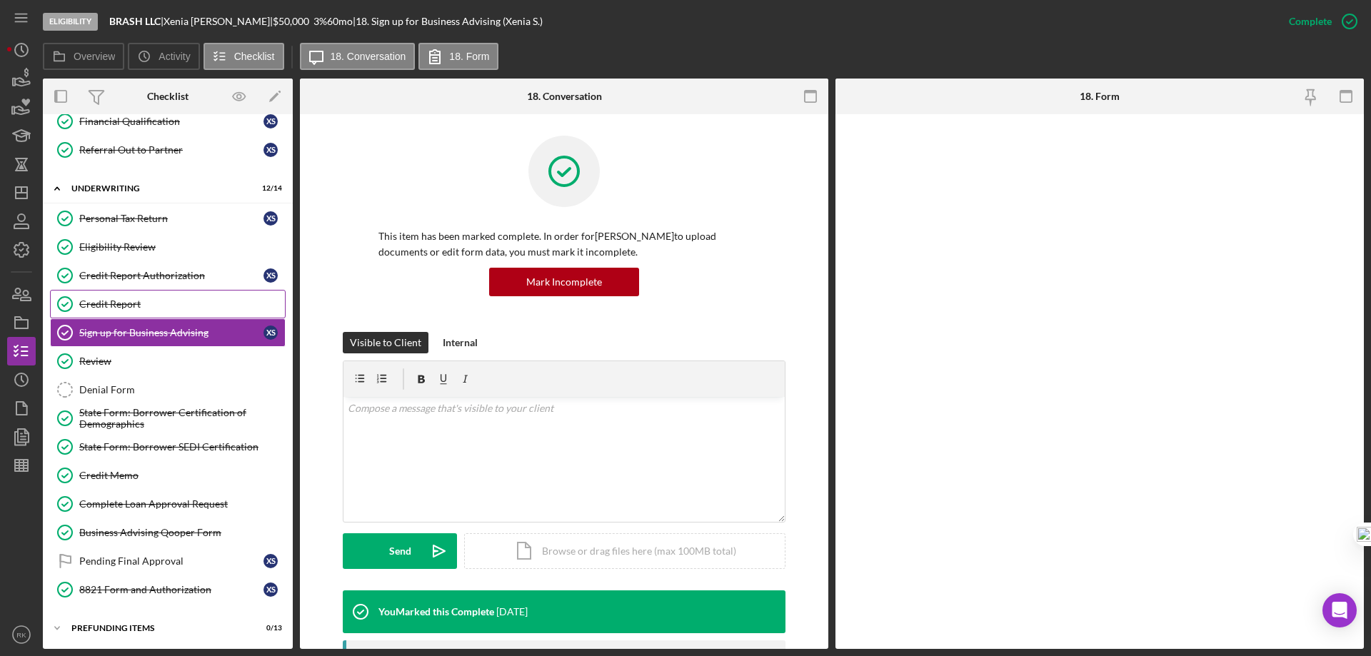
scroll to position [505, 0]
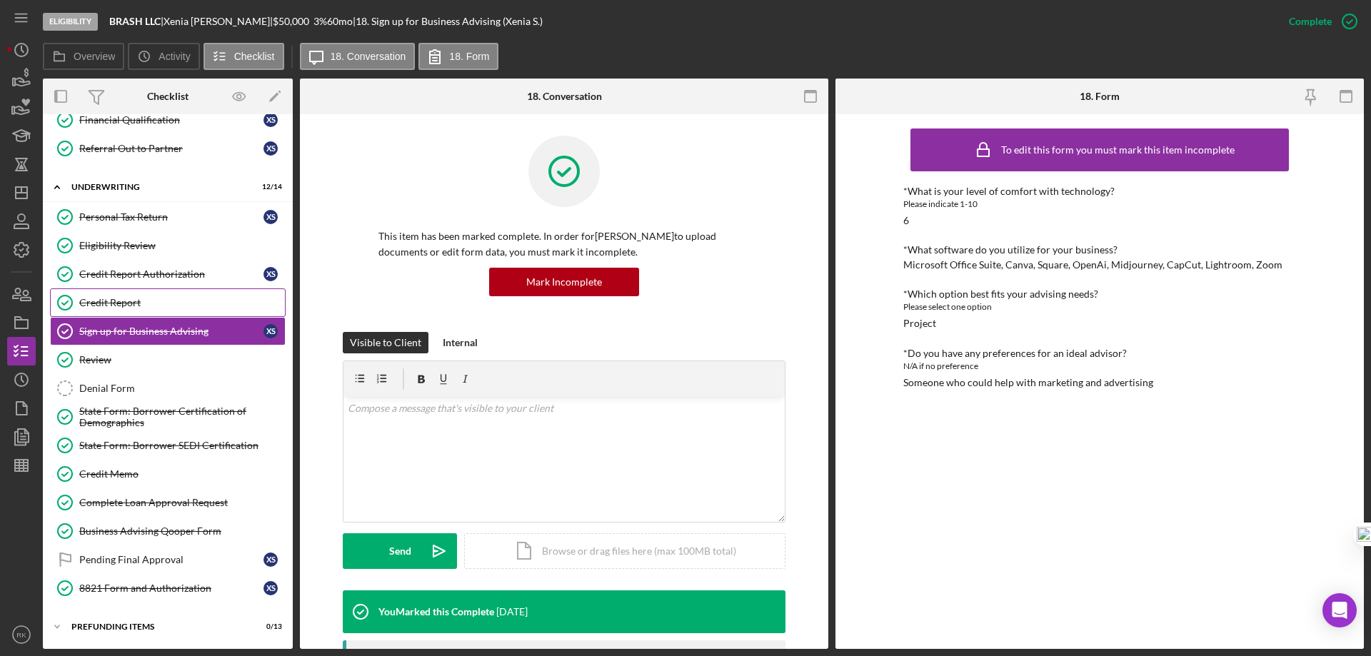
click at [120, 308] on div "Credit Report" at bounding box center [182, 302] width 206 height 11
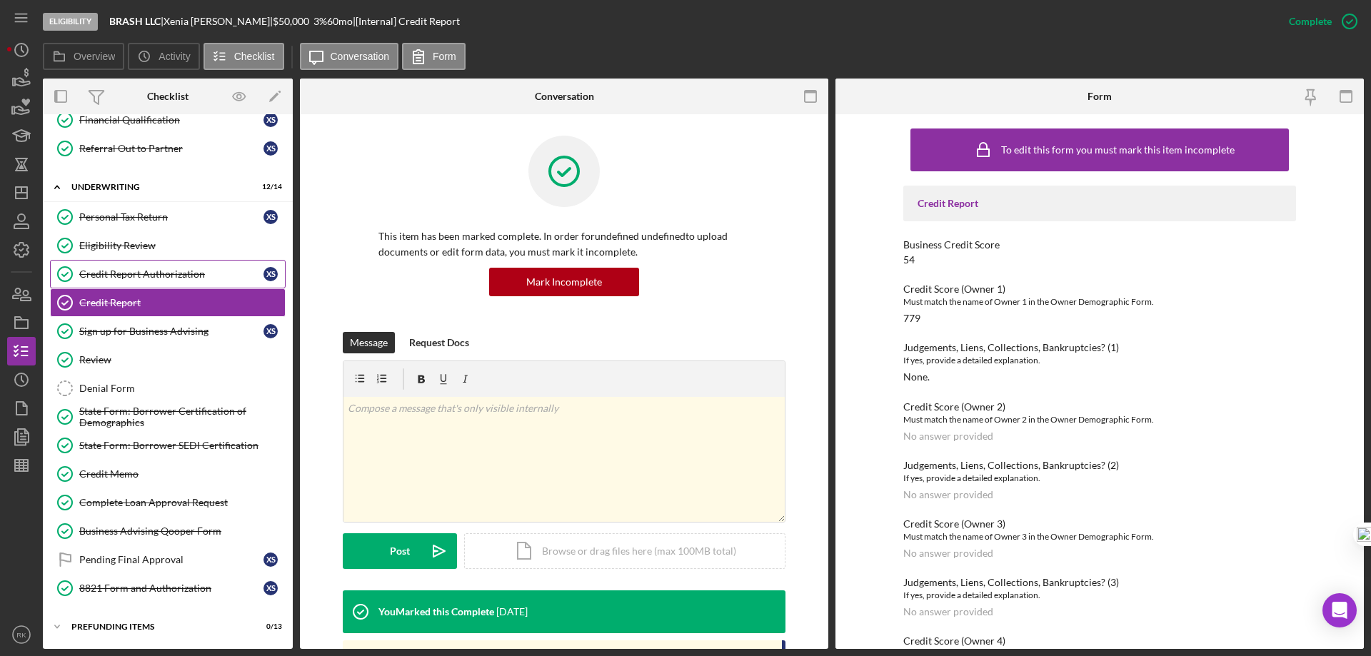
click at [121, 279] on div "Credit Report Authorization" at bounding box center [171, 273] width 184 height 11
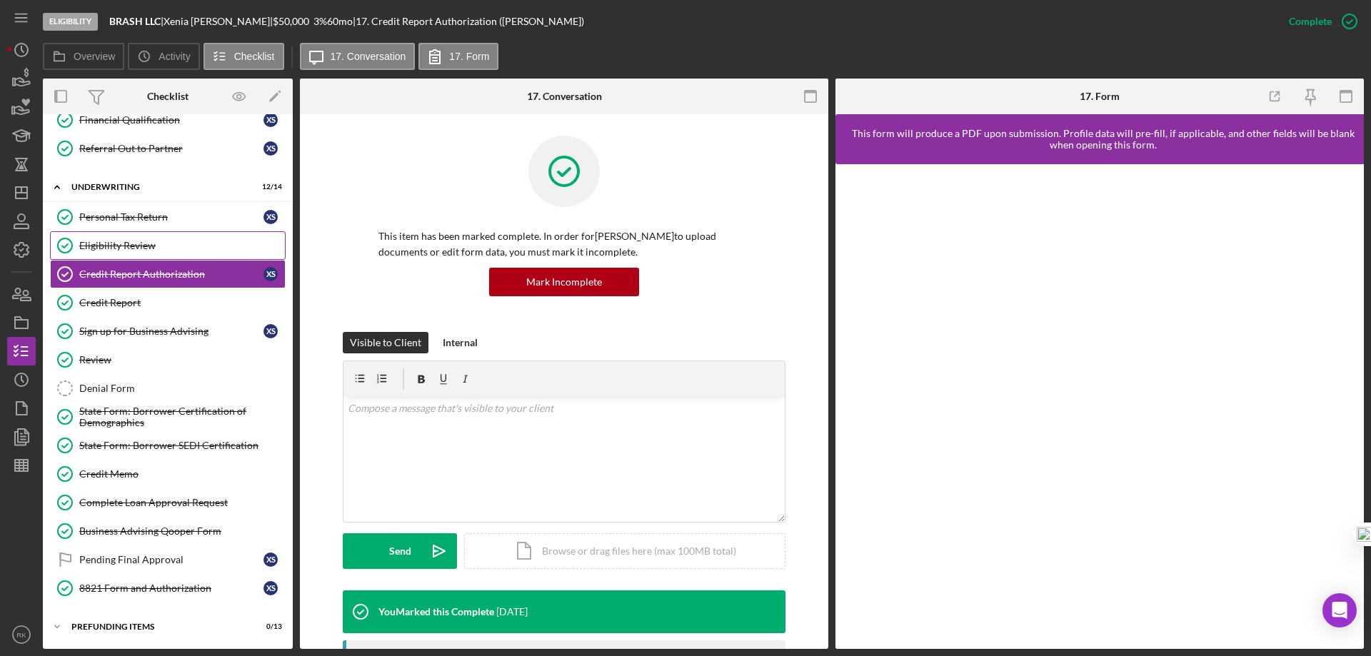
click at [128, 248] on div "Eligibility Review" at bounding box center [182, 245] width 206 height 11
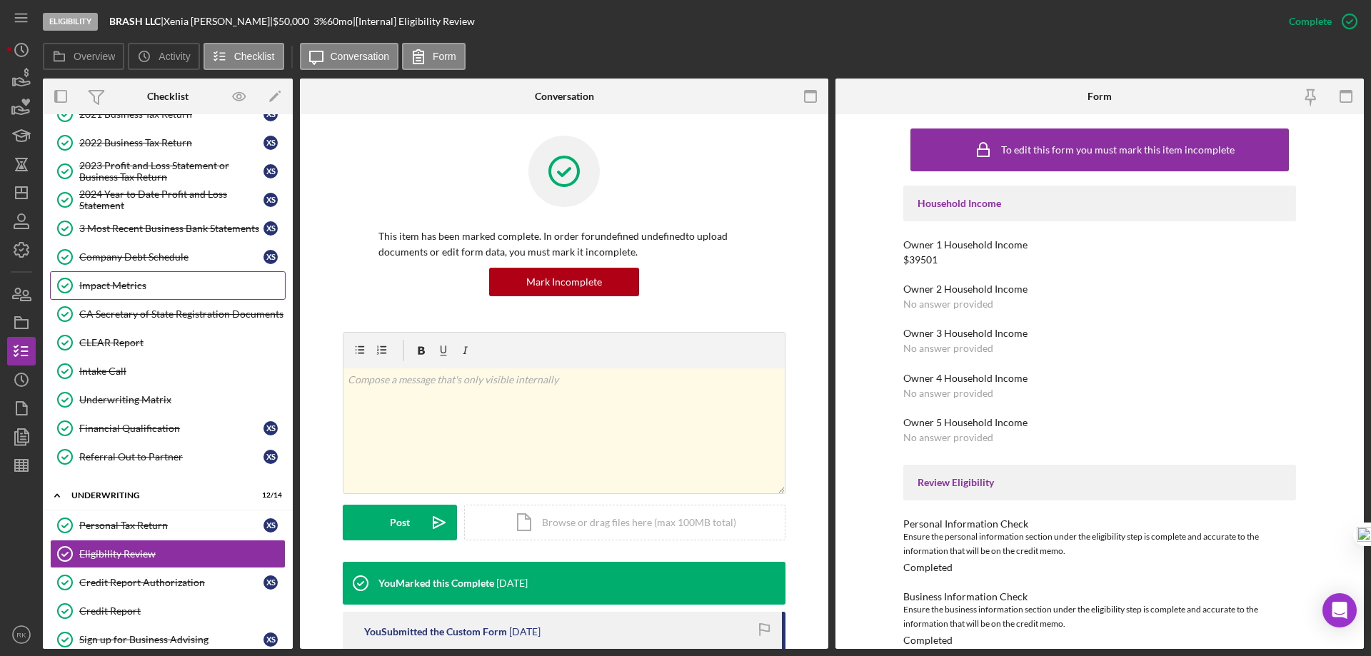
scroll to position [196, 0]
click at [166, 283] on div "Impact Metrics" at bounding box center [182, 286] width 206 height 11
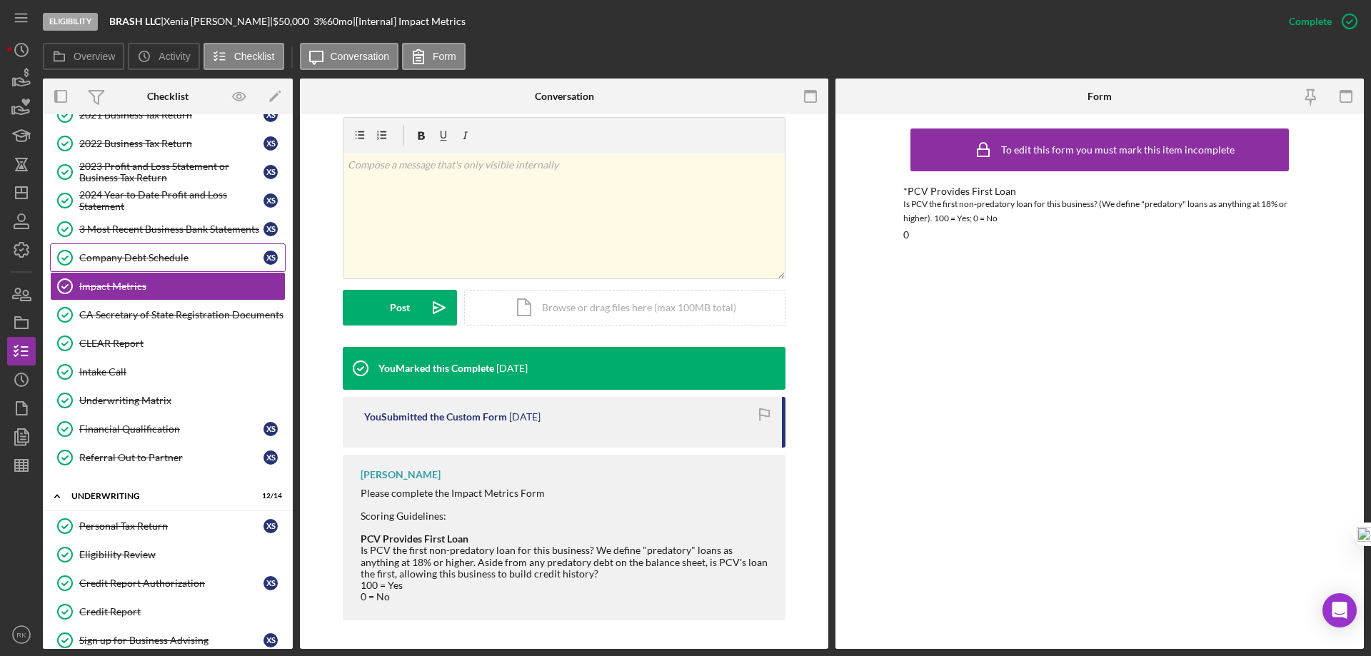
scroll to position [197, 0]
click at [144, 251] on div "Company Debt Schedule" at bounding box center [171, 256] width 184 height 11
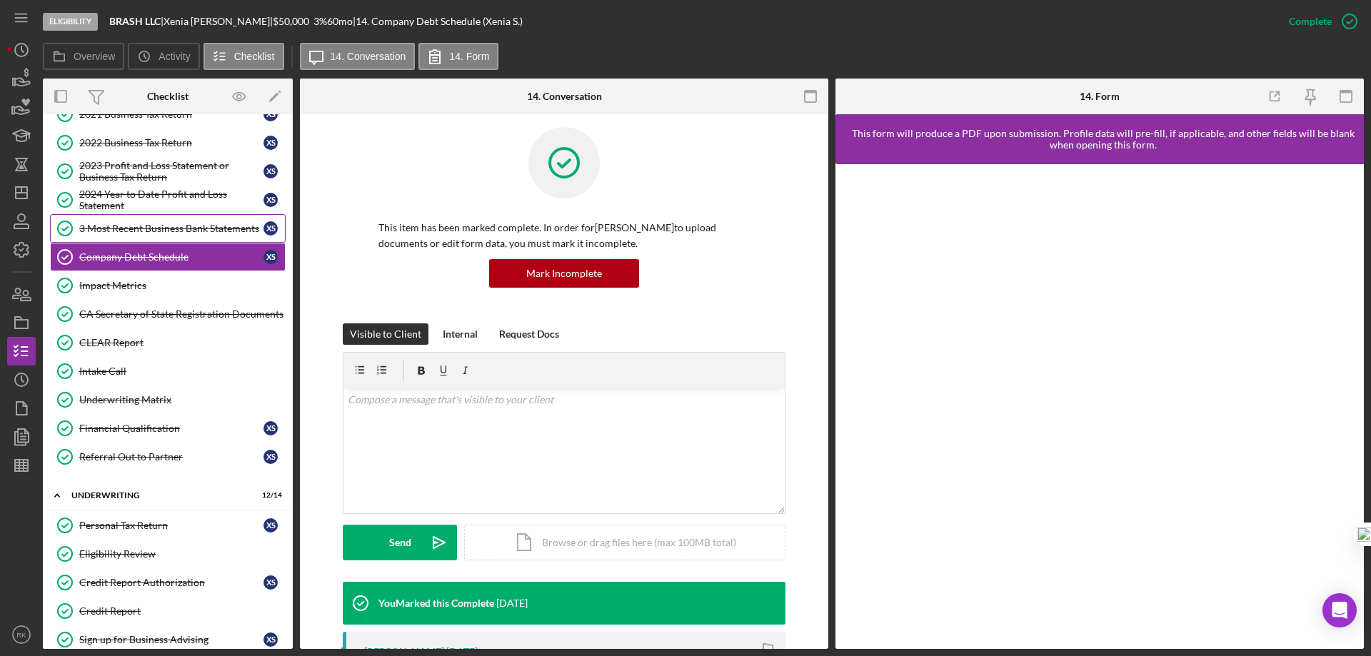
scroll to position [7, 0]
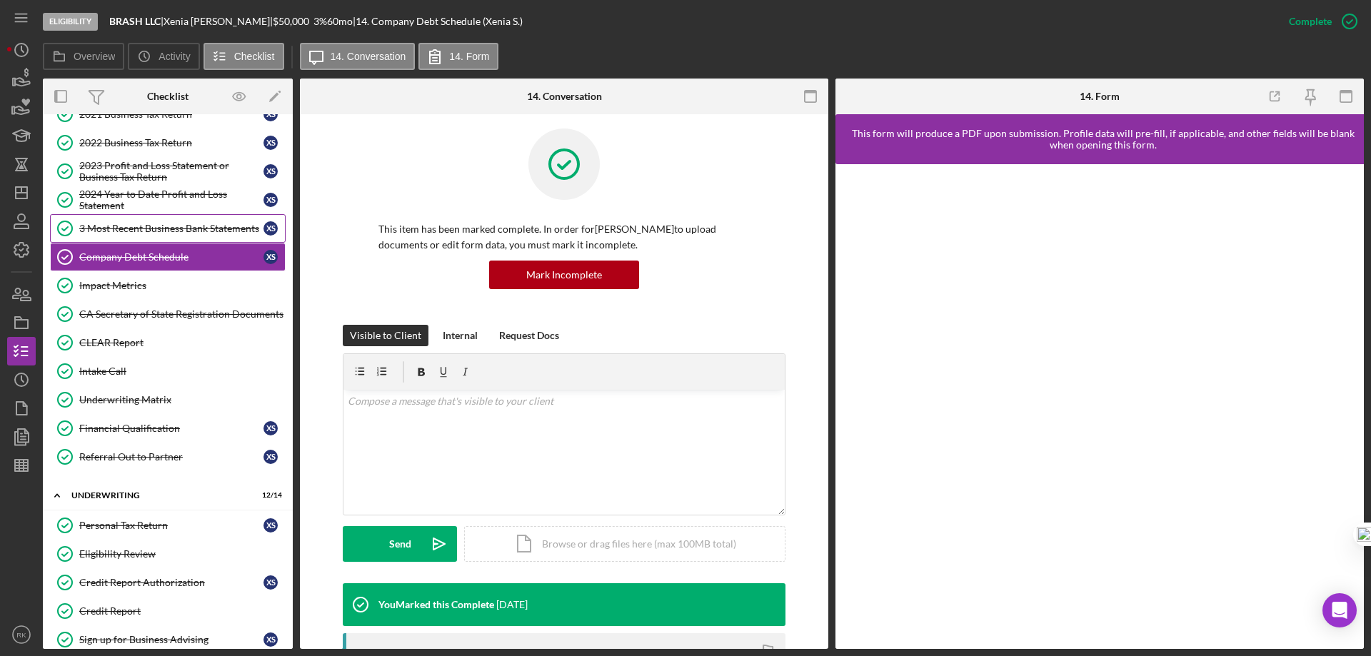
click at [124, 228] on div "3 Most Recent Business Bank Statements" at bounding box center [171, 228] width 184 height 11
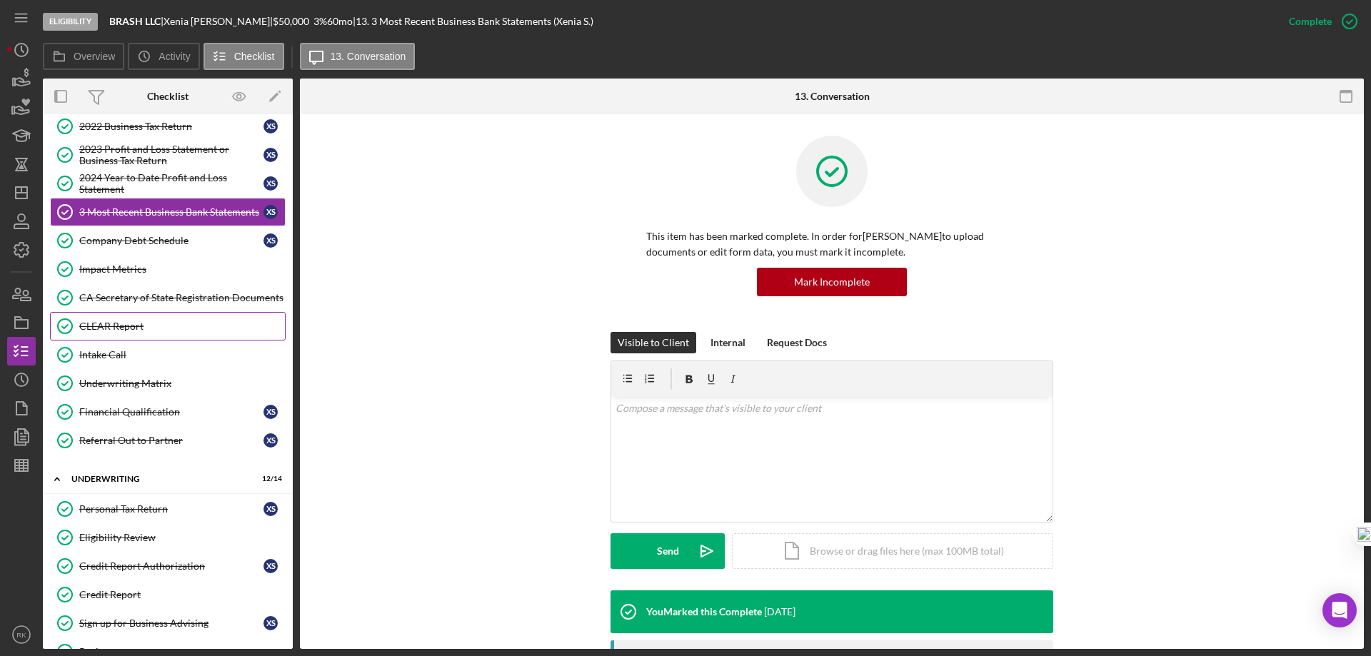
scroll to position [214, 0]
click at [133, 417] on div "Financial Qualification" at bounding box center [171, 411] width 184 height 11
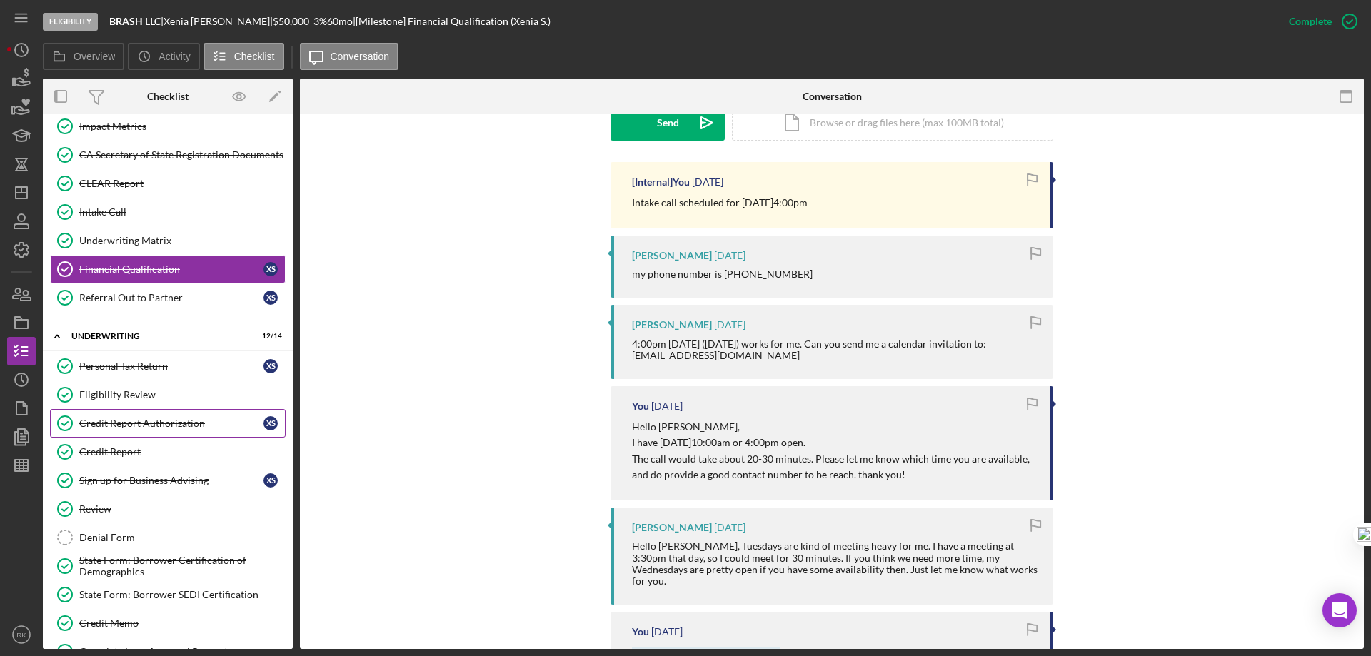
scroll to position [357, 0]
click at [143, 510] on div "Review" at bounding box center [182, 508] width 206 height 11
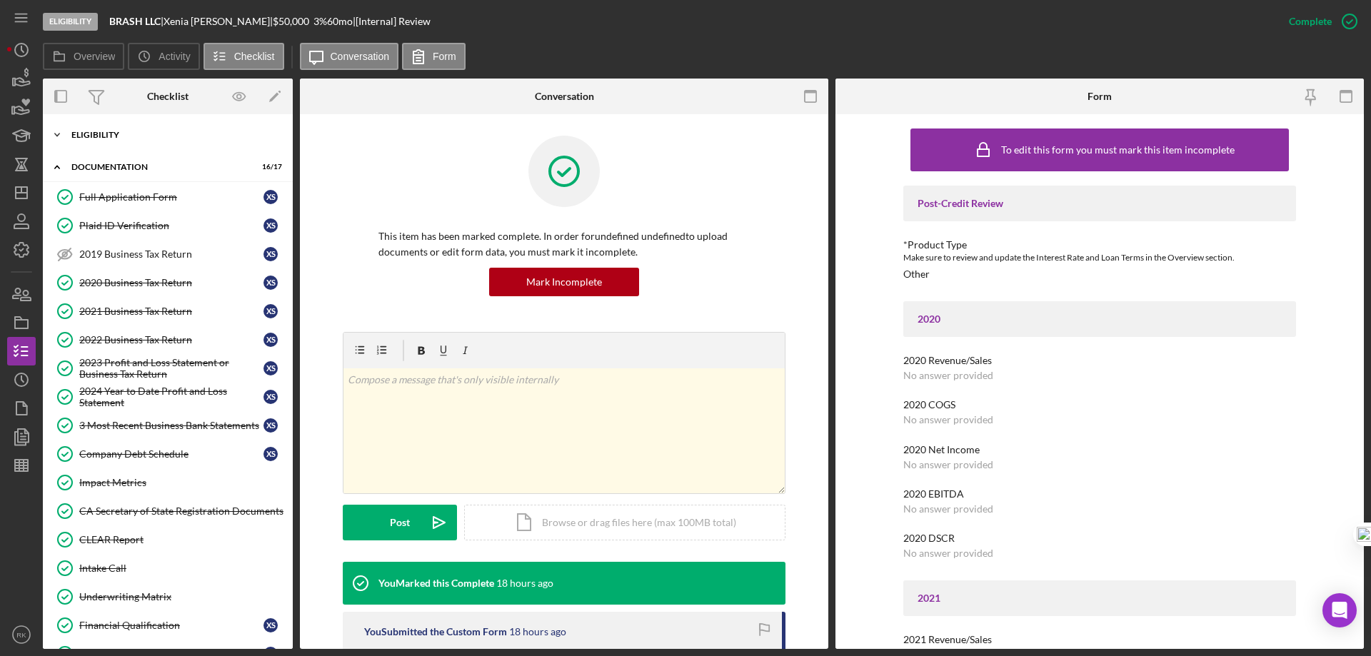
click at [119, 136] on div "Eligibility" at bounding box center [172, 135] width 203 height 9
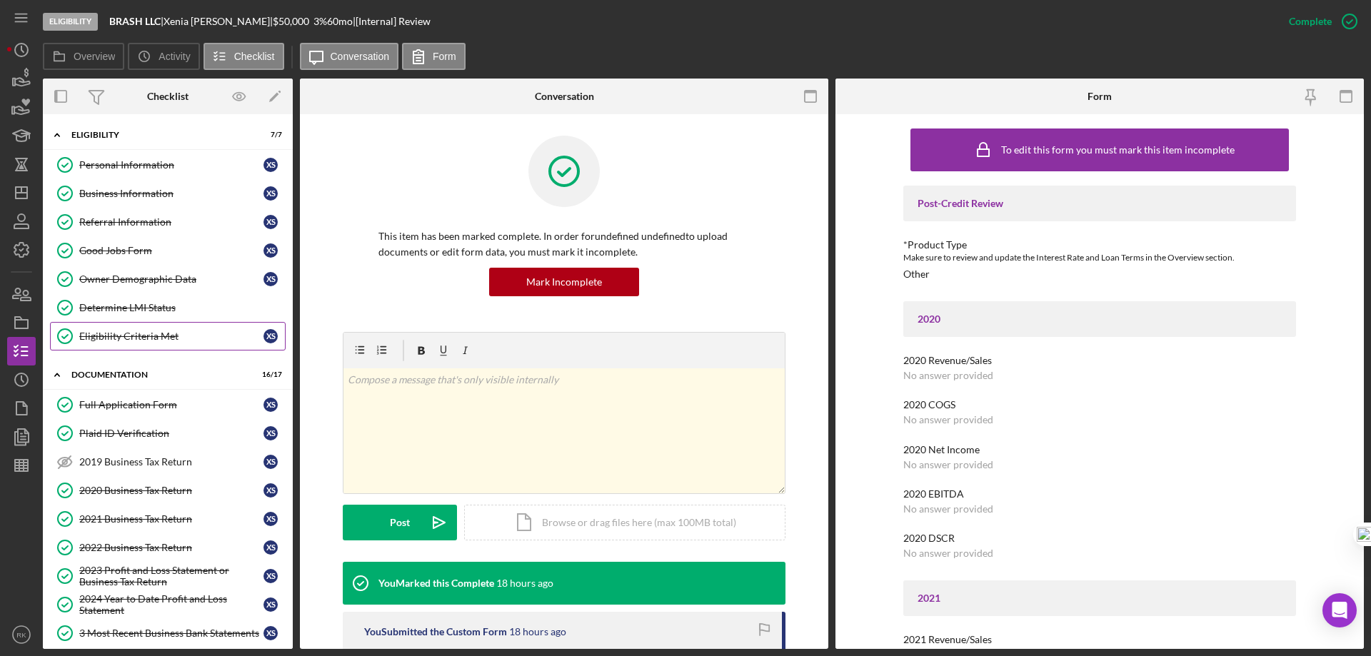
click at [138, 329] on link "Eligibility Criteria Met Eligibility Criteria Met X S" at bounding box center [168, 336] width 236 height 29
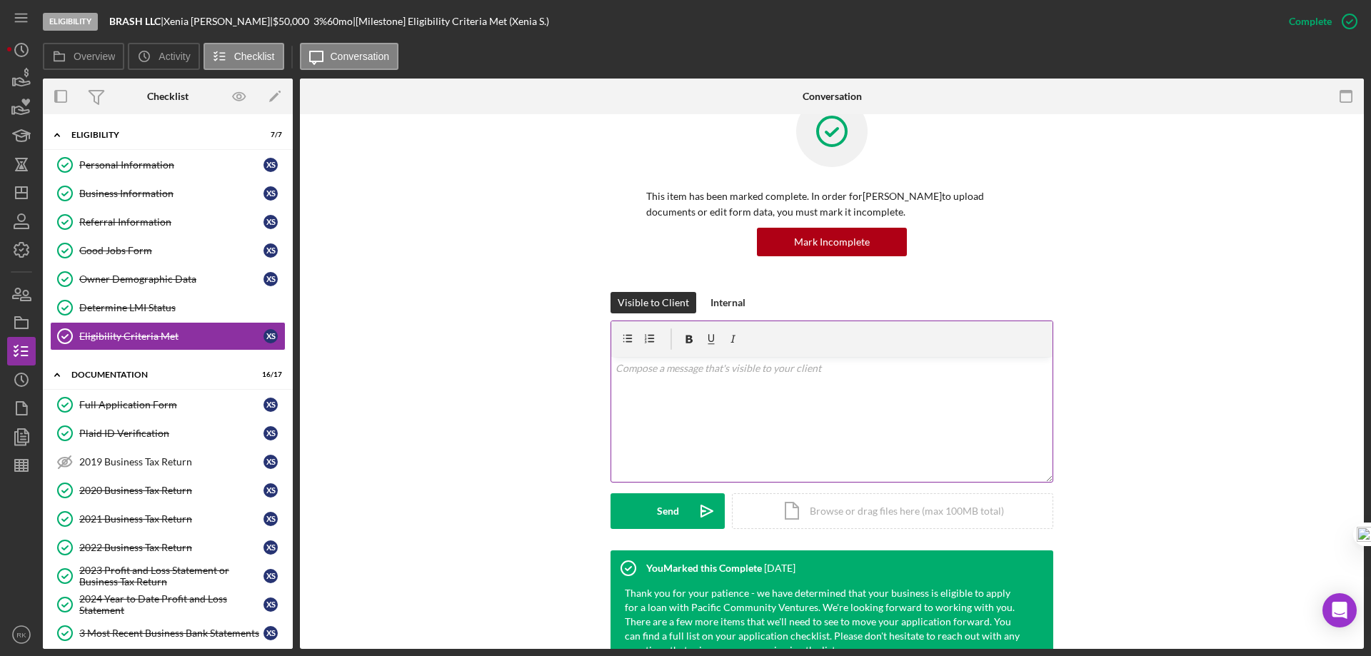
scroll to position [39, 0]
click at [726, 305] on div "Internal" at bounding box center [727, 303] width 35 height 21
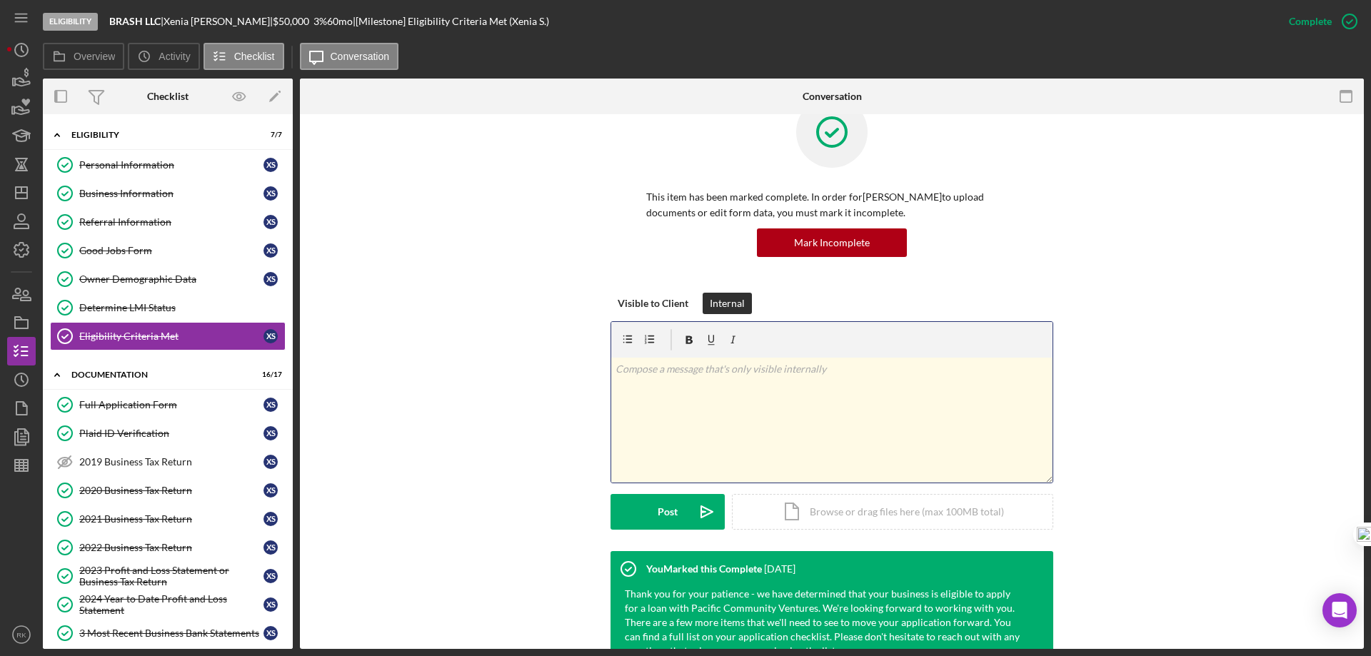
click at [661, 383] on div "v Color teal Color pink Remove color Add row above Add row below Add column bef…" at bounding box center [831, 420] width 441 height 125
drag, startPoint x: 673, startPoint y: 510, endPoint x: 686, endPoint y: 516, distance: 14.1
click at [675, 512] on button "Post Icon/icon-invite-send" at bounding box center [667, 512] width 114 height 36
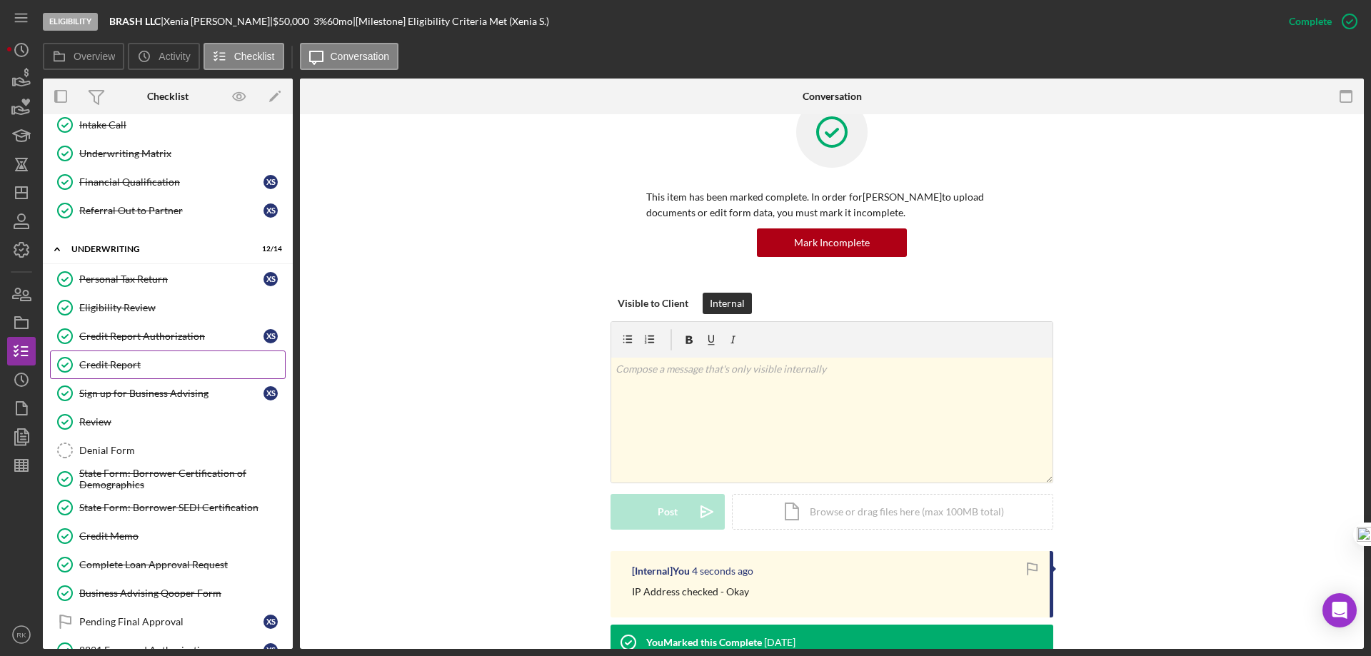
scroll to position [713, 0]
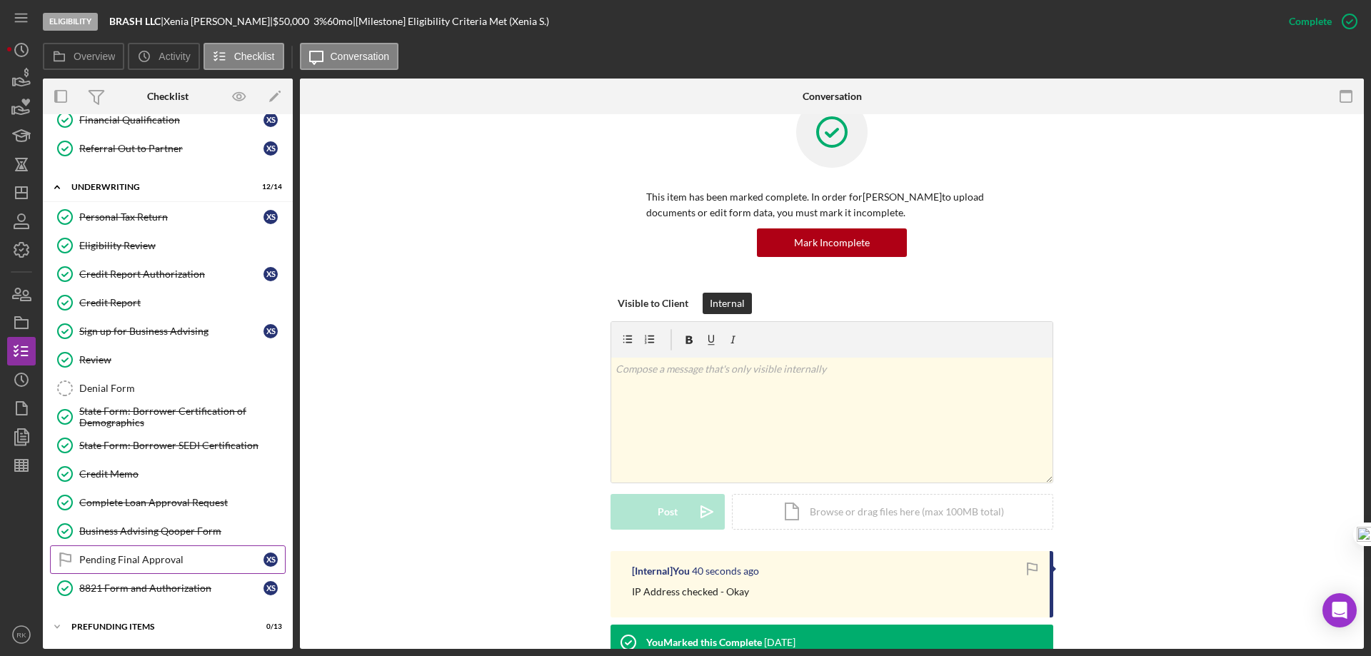
drag, startPoint x: 159, startPoint y: 557, endPoint x: 188, endPoint y: 545, distance: 32.3
click at [159, 557] on div "Pending Final Approval" at bounding box center [171, 559] width 184 height 11
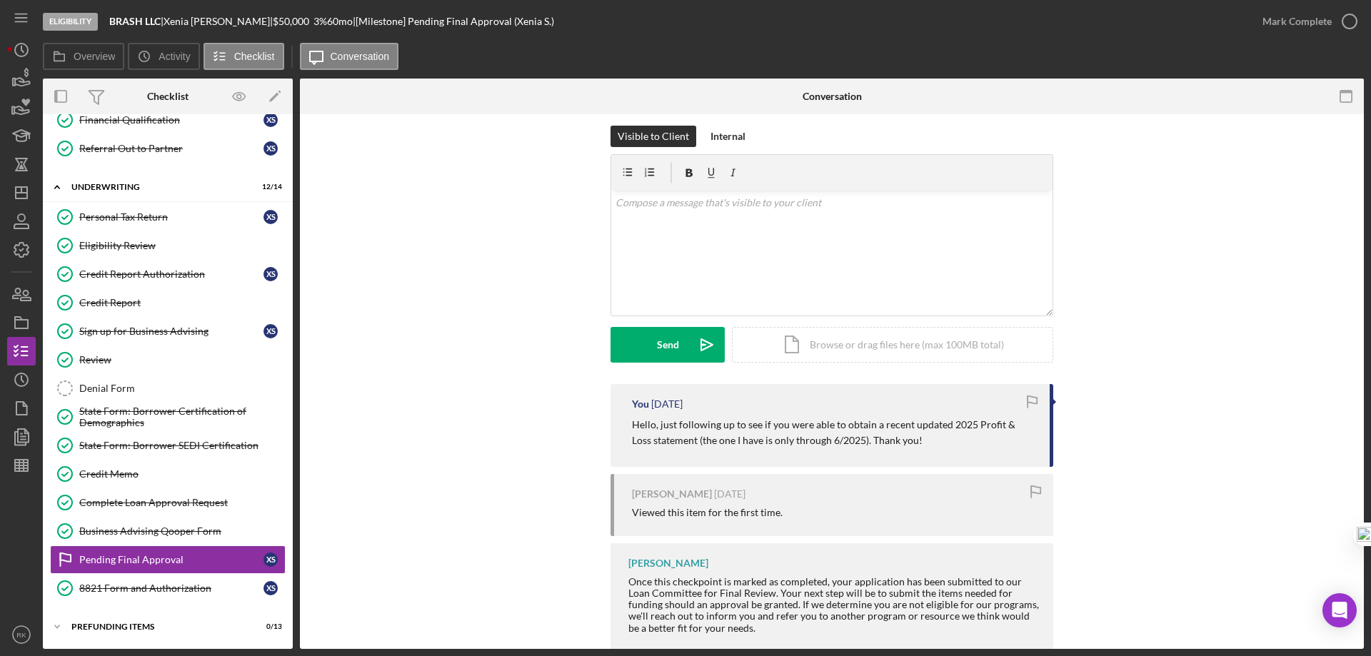
scroll to position [9, 0]
click at [136, 621] on div "Icon/Expander Prefunding Items 0 / 13" at bounding box center [168, 627] width 250 height 29
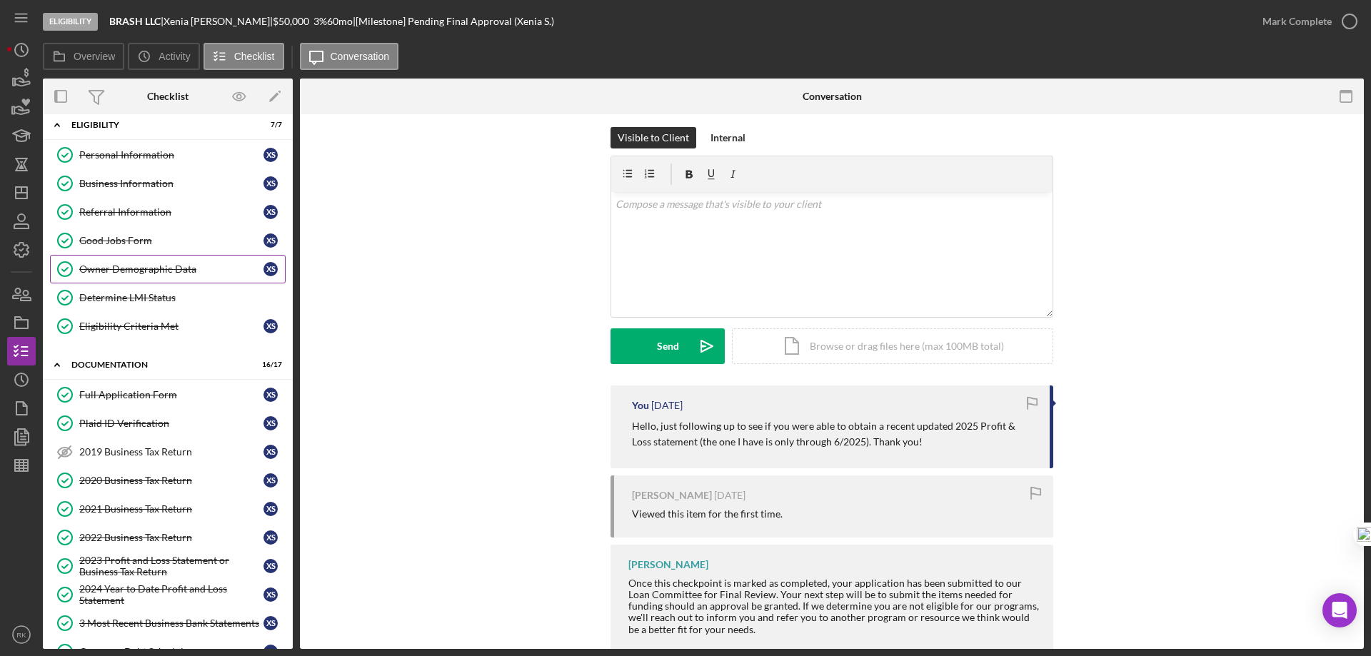
scroll to position [0, 0]
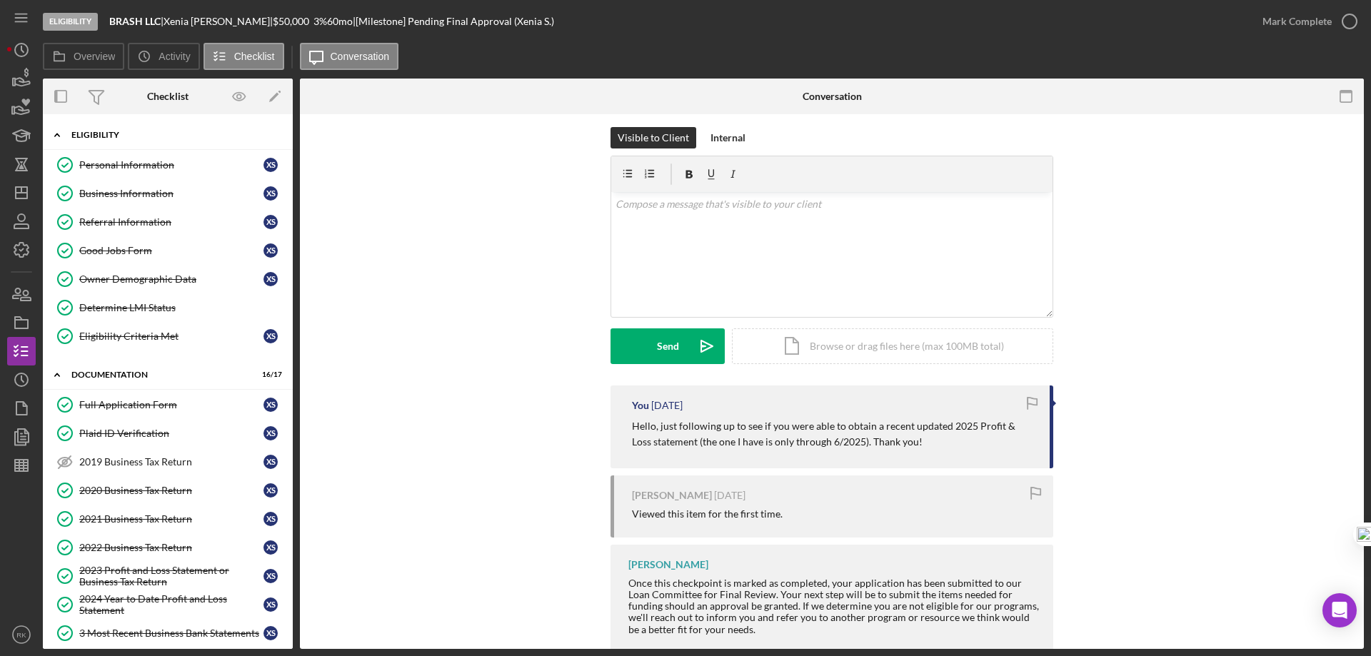
click at [105, 136] on div "Eligibility" at bounding box center [172, 135] width 203 height 9
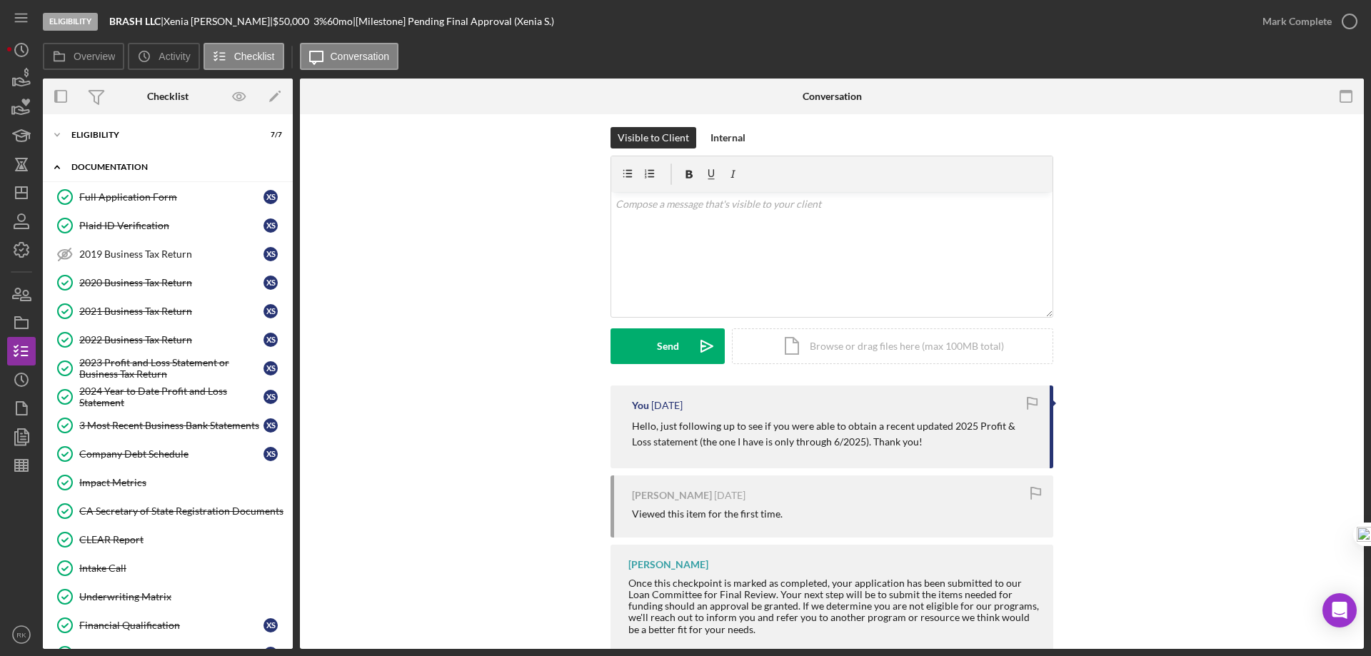
click at [99, 166] on div "Documentation" at bounding box center [172, 167] width 203 height 9
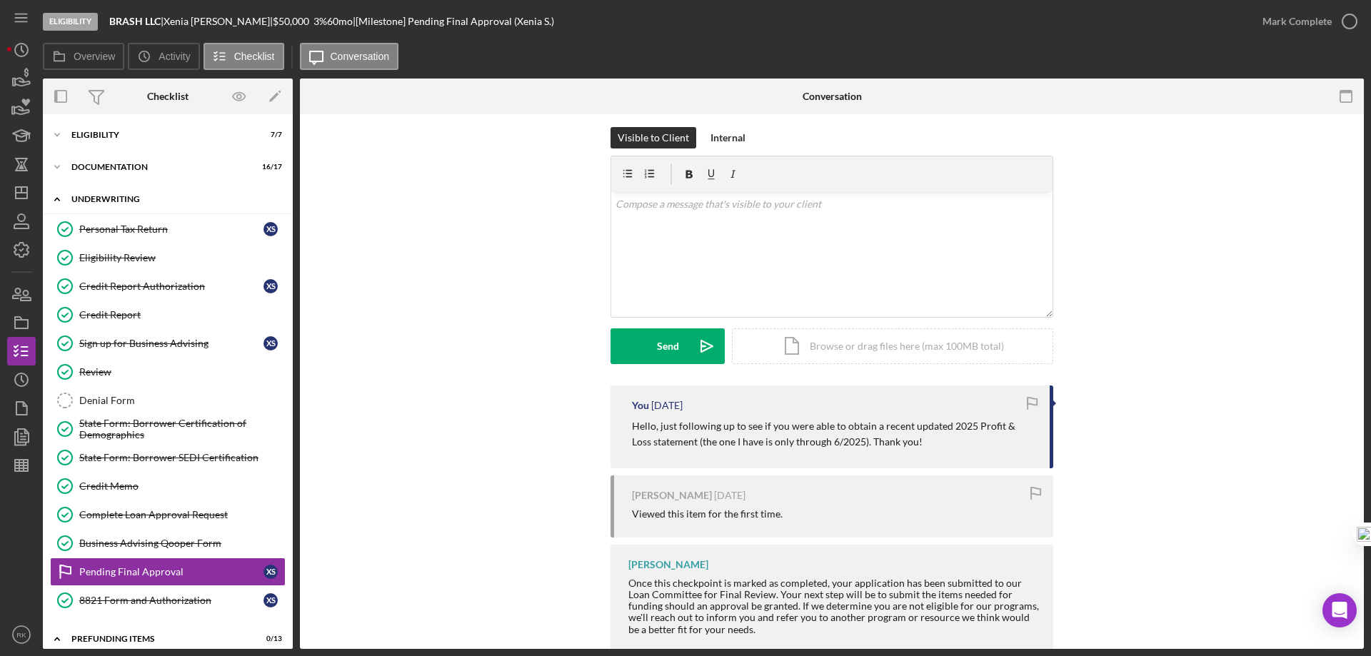
click at [107, 197] on div "Underwriting" at bounding box center [172, 199] width 203 height 9
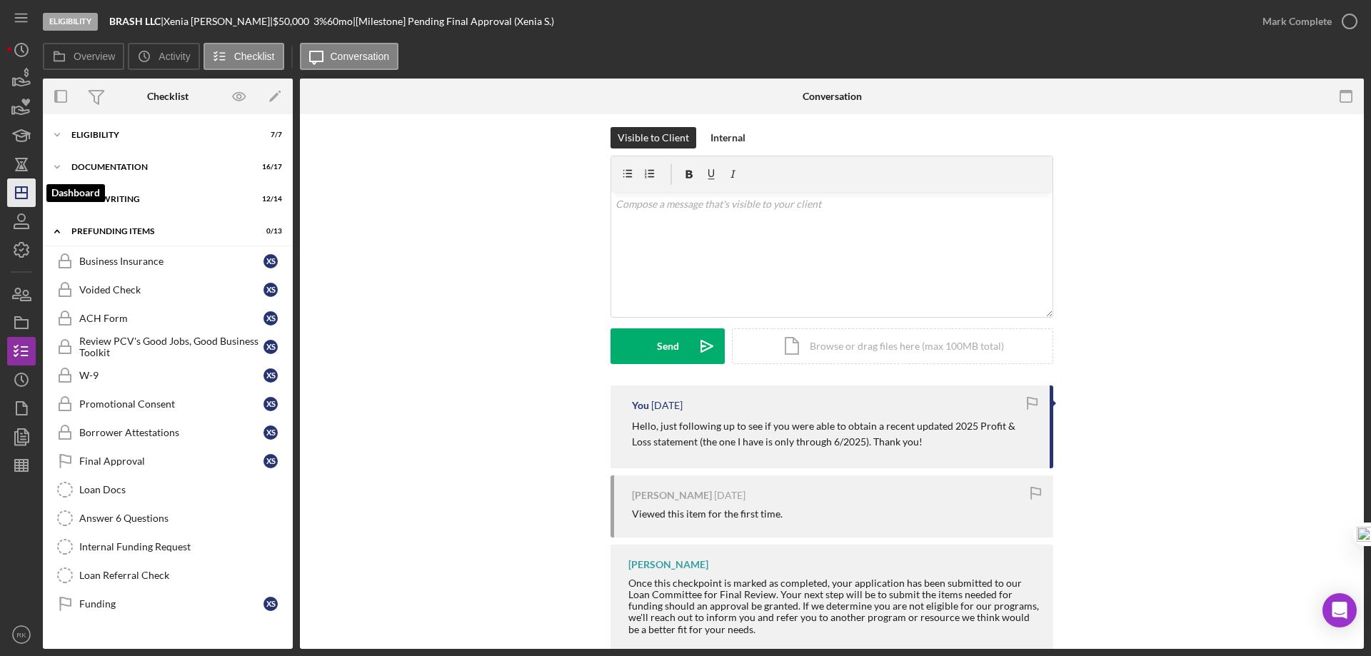
drag, startPoint x: 14, startPoint y: 198, endPoint x: 26, endPoint y: 199, distance: 12.9
click at [14, 198] on icon "Icon/Dashboard" at bounding box center [22, 193] width 36 height 36
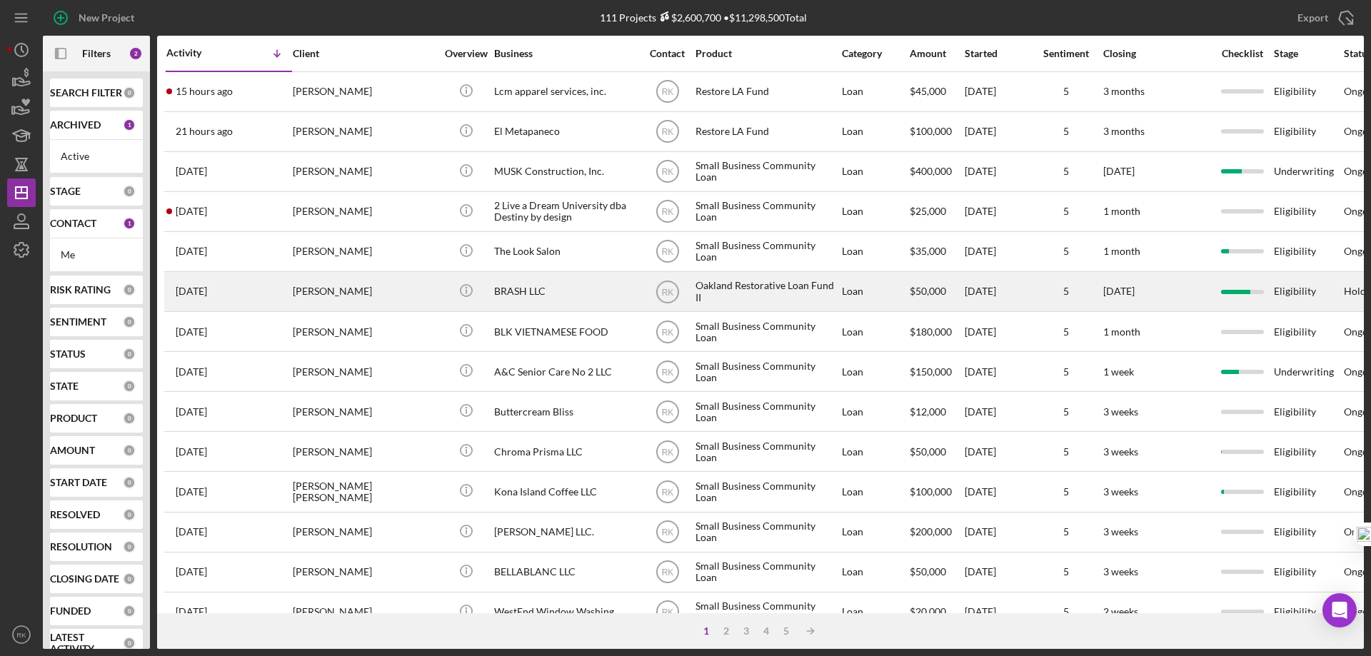
click at [510, 297] on div "BRASH LLC" at bounding box center [565, 292] width 143 height 38
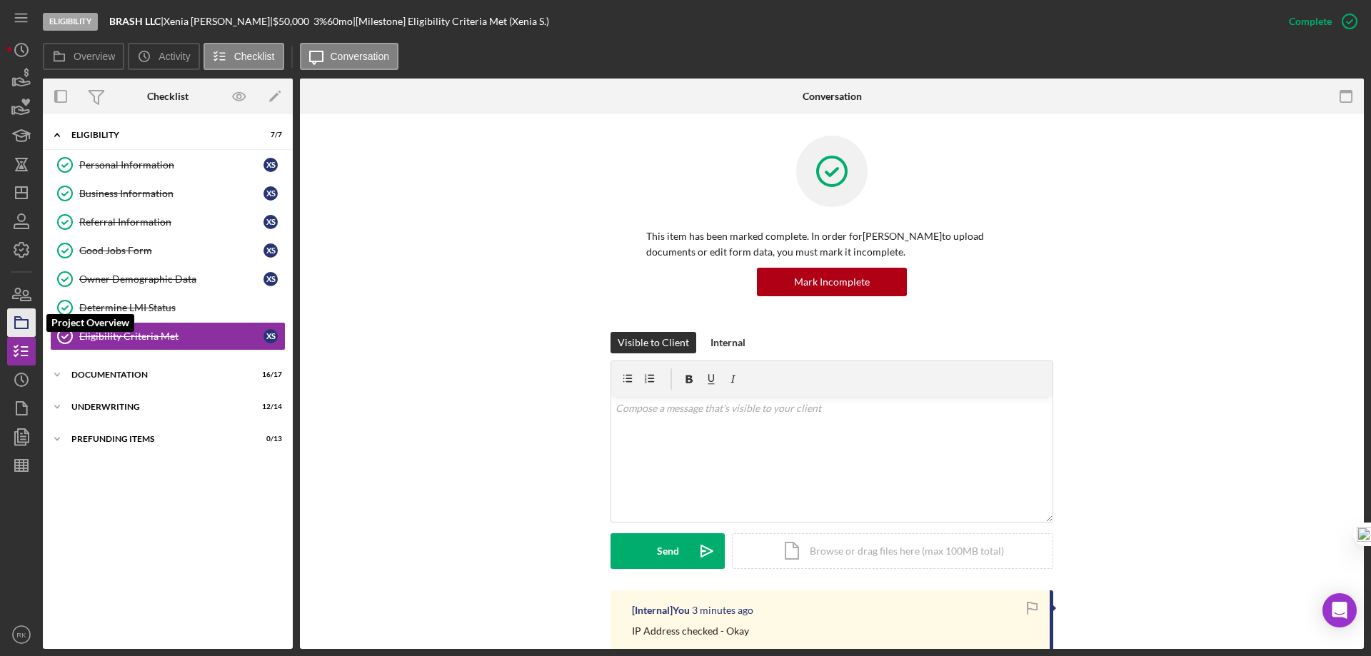
click at [25, 316] on icon "button" at bounding box center [22, 323] width 36 height 36
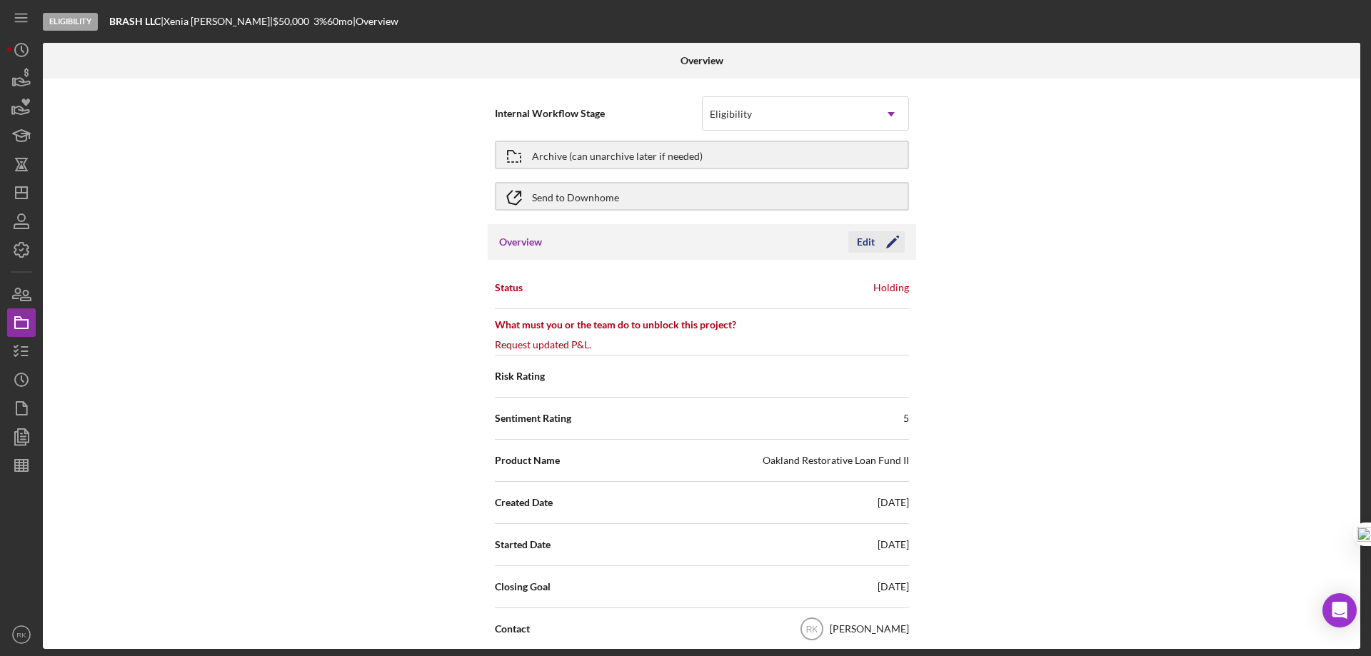
click at [886, 241] on icon "Icon/Edit" at bounding box center [893, 242] width 36 height 36
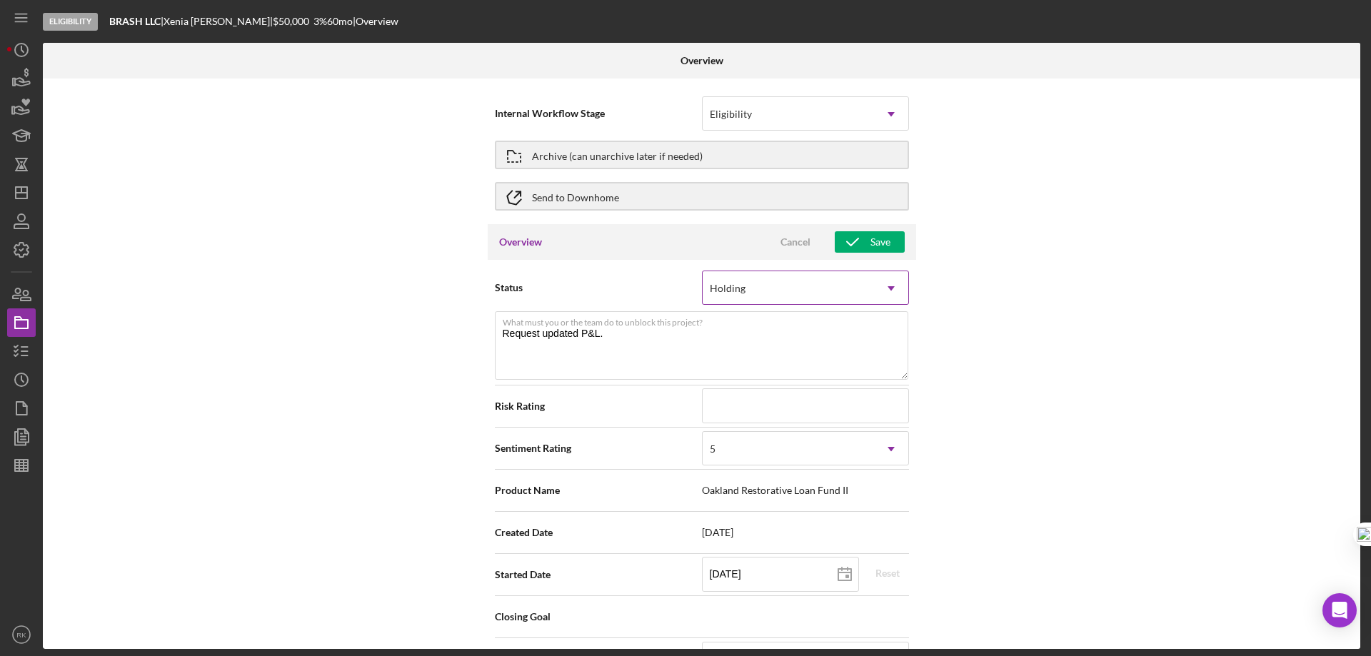
click at [890, 285] on icon "Icon/Dropdown Arrow" at bounding box center [891, 288] width 34 height 34
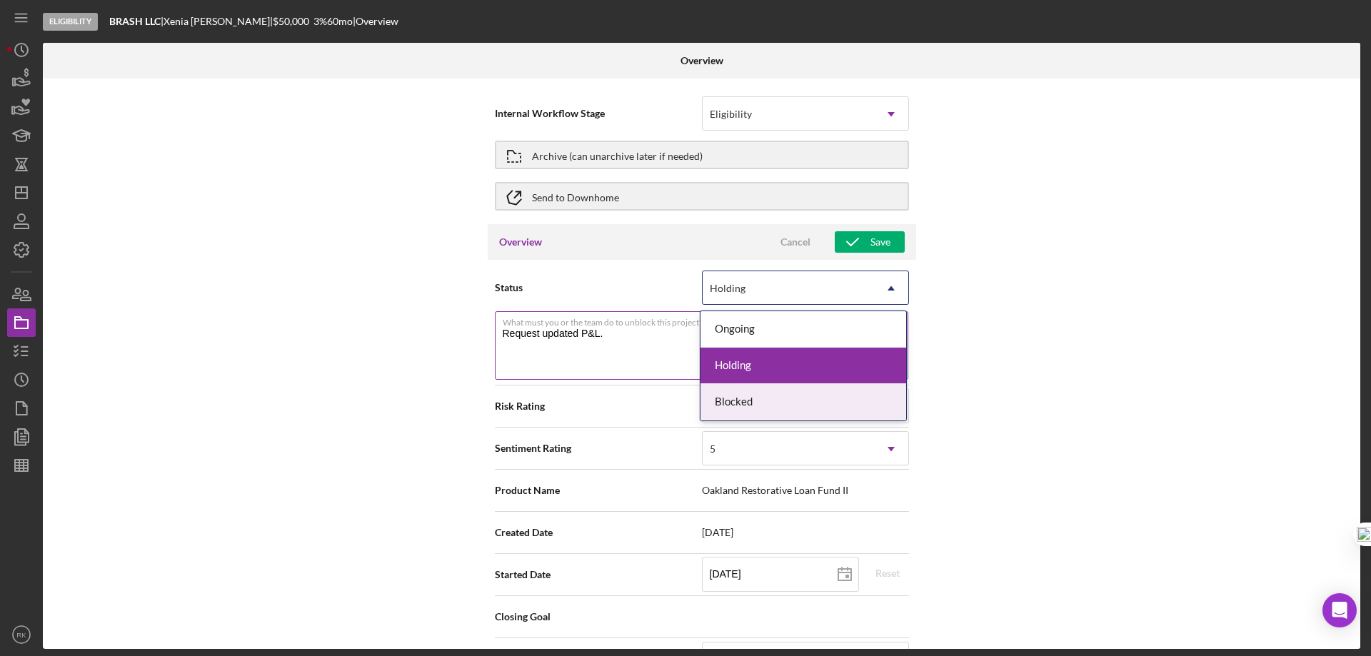
drag, startPoint x: 750, startPoint y: 400, endPoint x: 690, endPoint y: 375, distance: 64.3
click at [750, 400] on div "Blocked" at bounding box center [803, 402] width 206 height 36
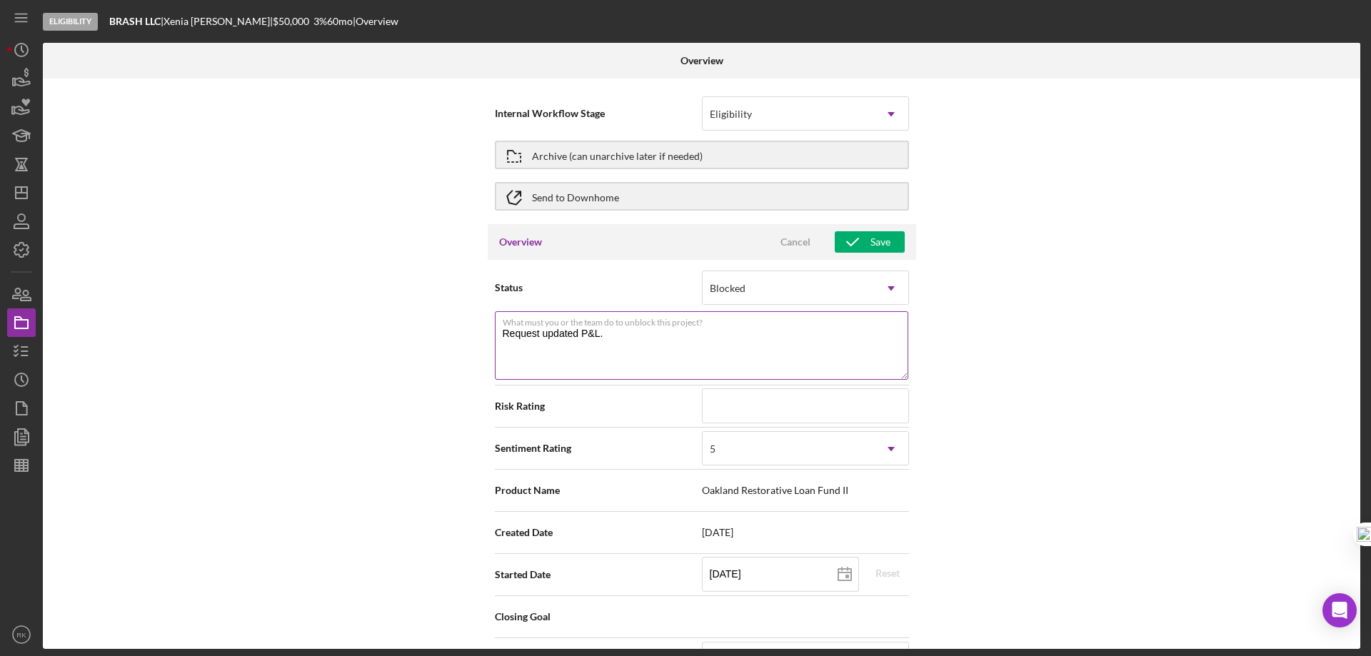
click at [607, 337] on textarea "Request updated P&L." at bounding box center [701, 345] width 413 height 69
drag, startPoint x: 608, startPoint y: 332, endPoint x: 498, endPoint y: 332, distance: 110.0
click at [498, 332] on textarea "Request updated P&L." at bounding box center [701, 345] width 413 height 69
type textarea "Pending FDC approval"
click at [874, 243] on div "Save" at bounding box center [880, 241] width 20 height 21
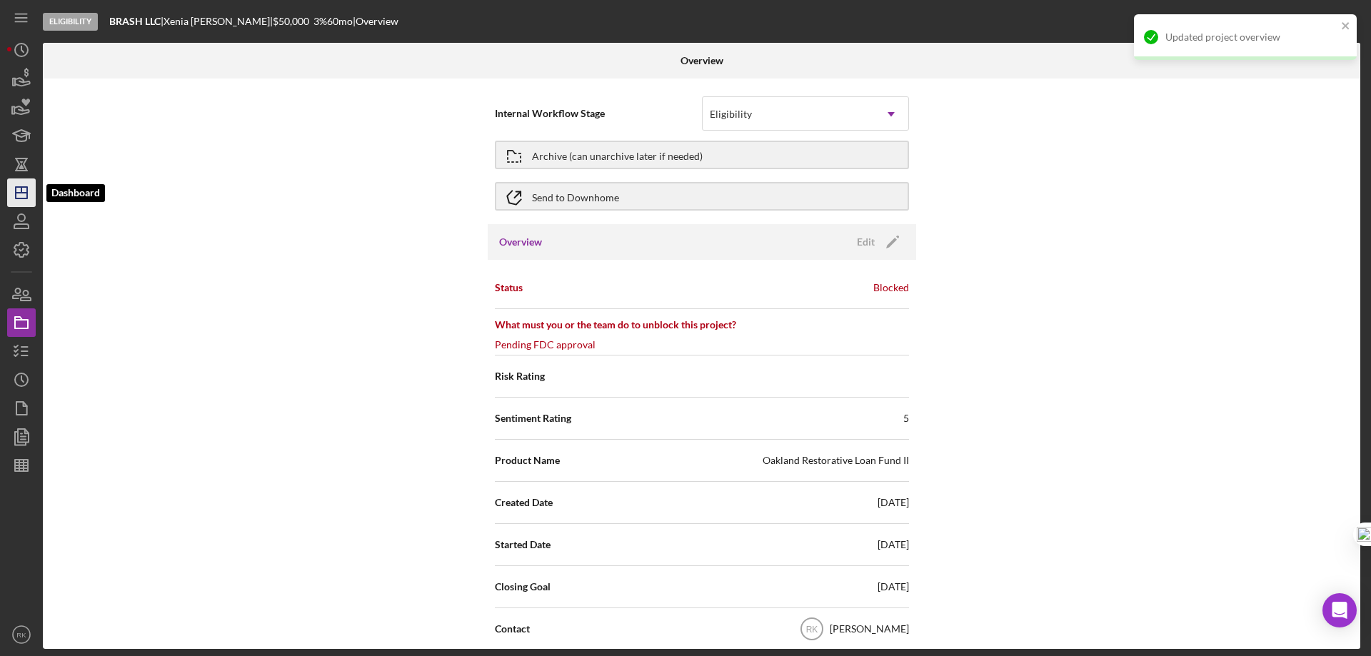
click at [18, 193] on line "button" at bounding box center [21, 193] width 11 height 0
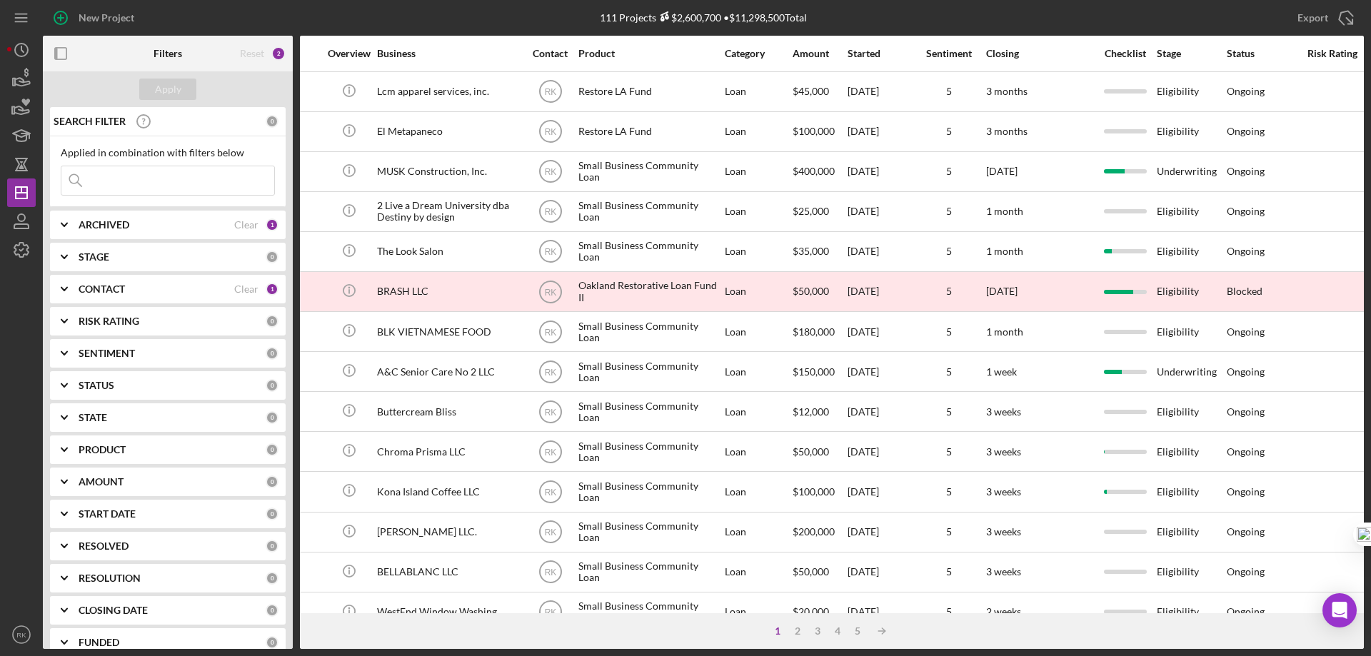
scroll to position [0, 258]
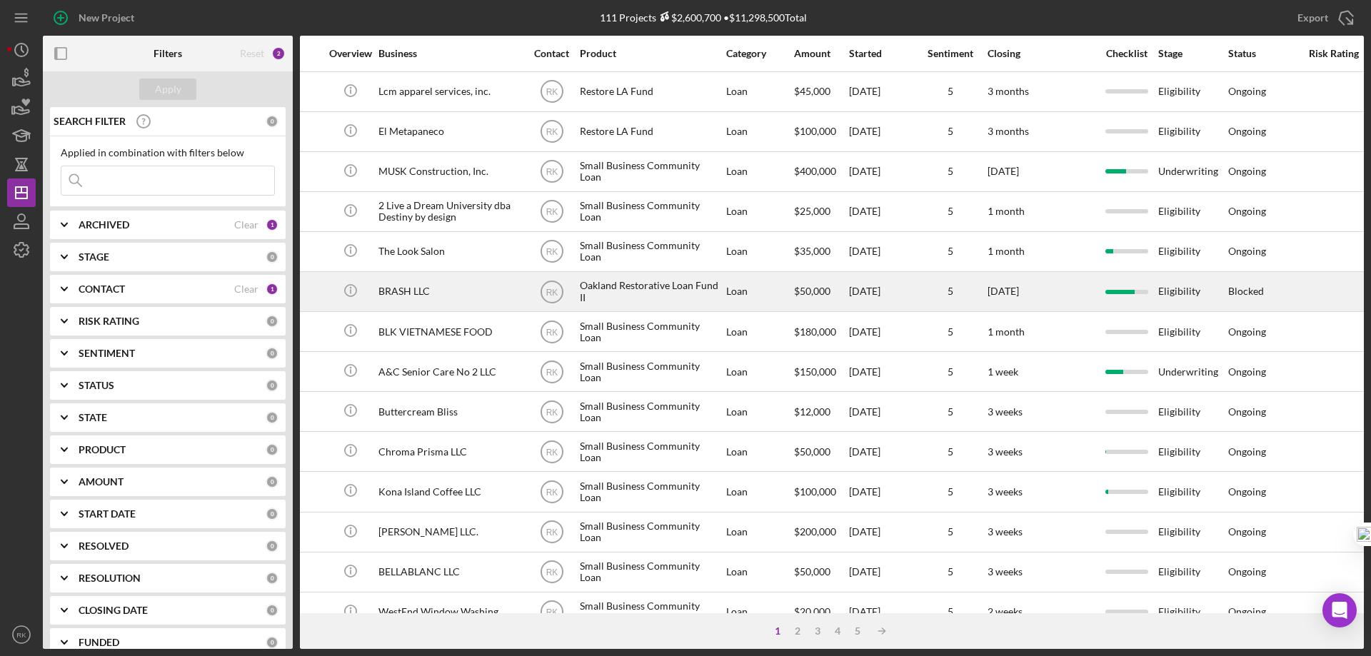
click at [383, 287] on div "BRASH LLC" at bounding box center [449, 292] width 143 height 38
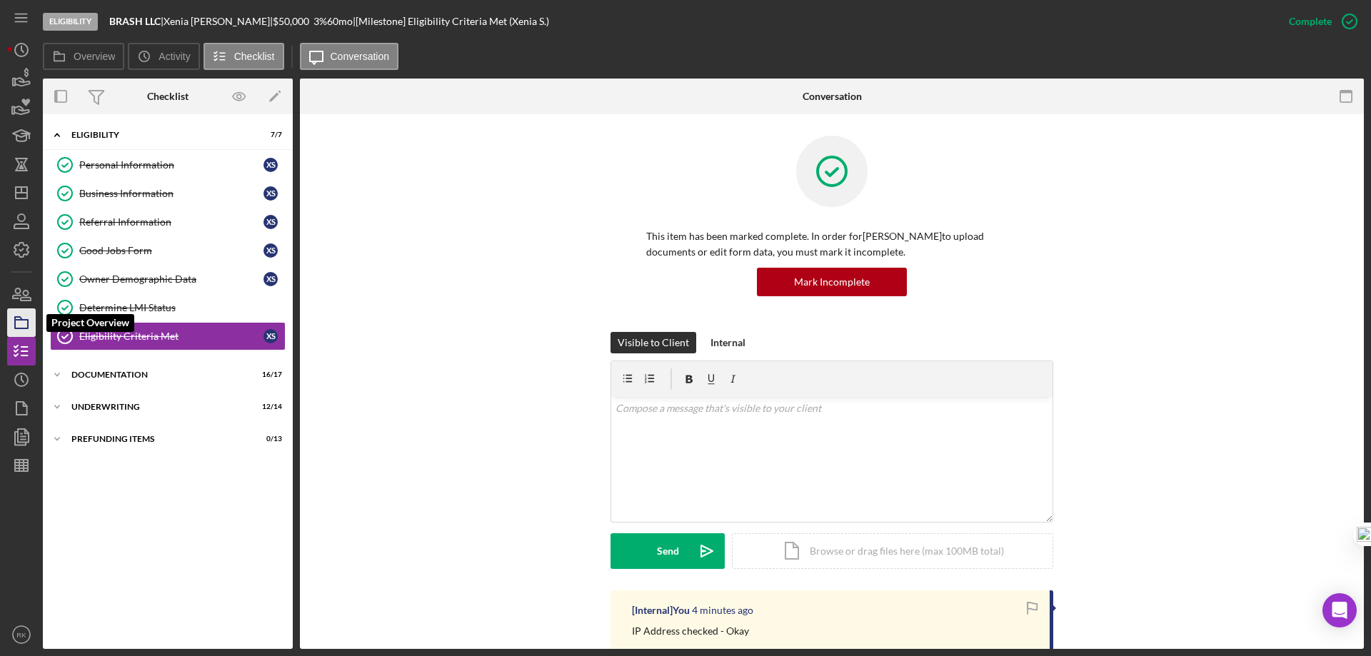
click at [16, 318] on icon "button" at bounding box center [22, 323] width 36 height 36
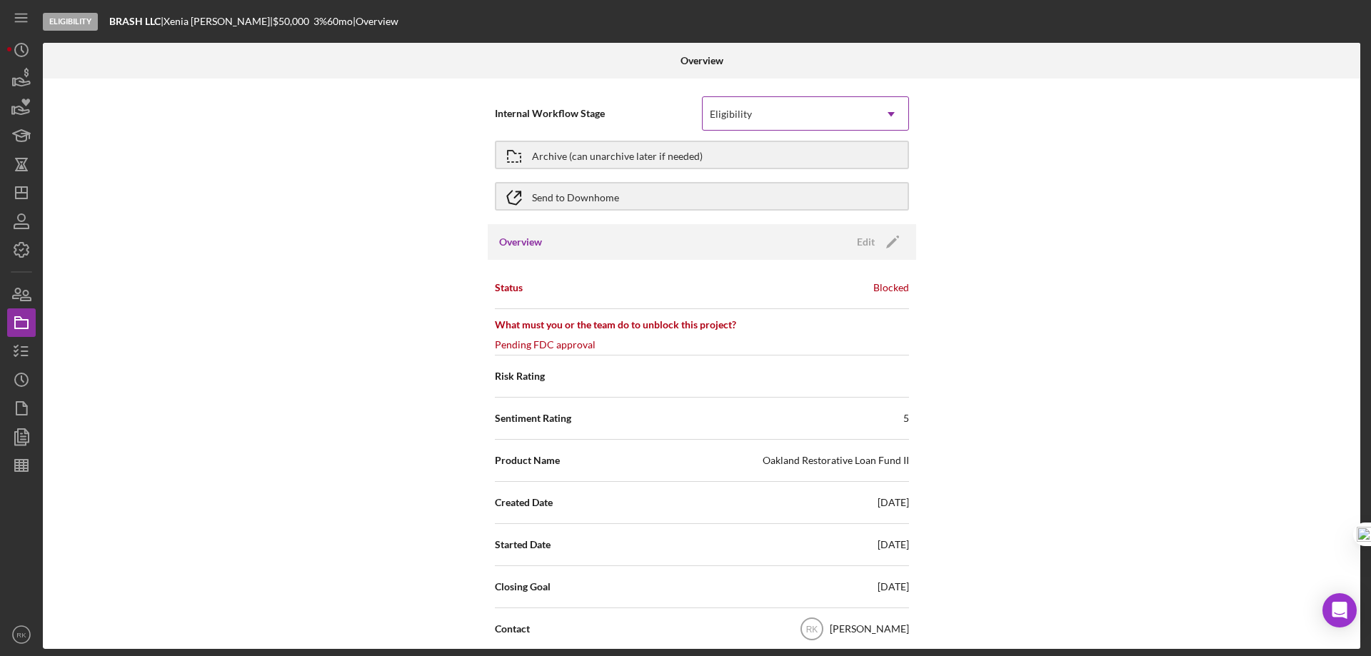
click at [890, 111] on icon "Icon/Dropdown Arrow" at bounding box center [891, 114] width 34 height 34
click at [993, 143] on div "Internal Workflow Stage Eligibility Icon/Dropdown Arrow Archive (can unarchive …" at bounding box center [701, 364] width 1317 height 570
click at [16, 197] on polygon "button" at bounding box center [21, 192] width 11 height 11
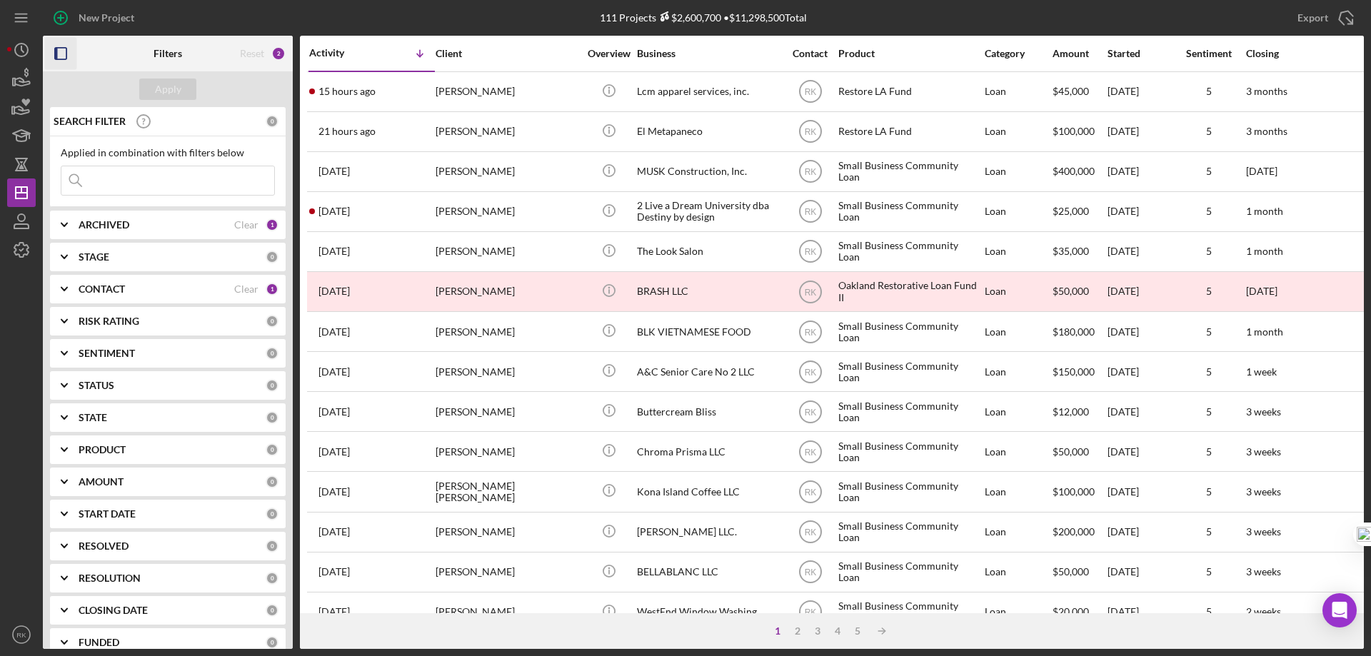
click at [65, 61] on icon "button" at bounding box center [61, 54] width 32 height 32
